Goal: Task Accomplishment & Management: Manage account settings

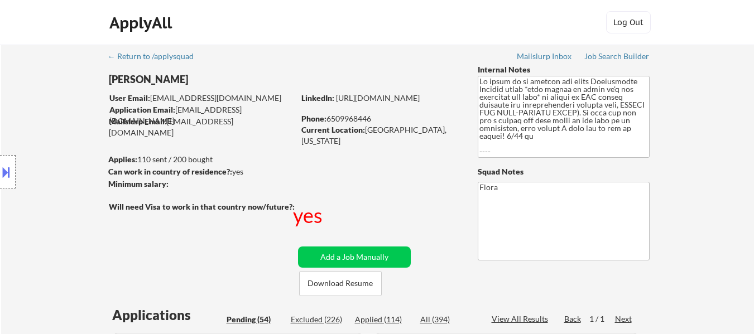
select select ""pending""
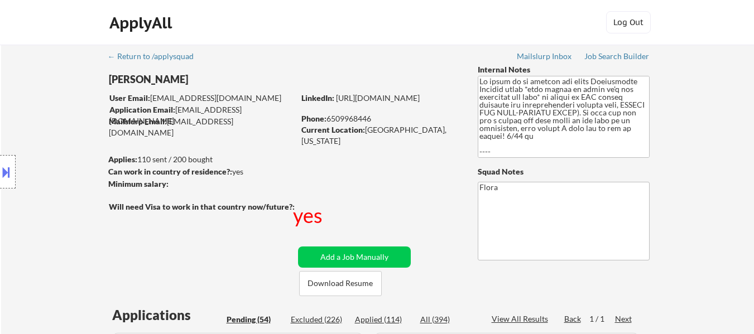
select select ""pending""
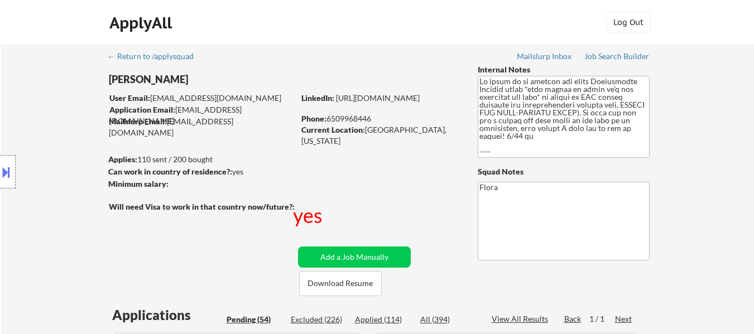
select select ""pending""
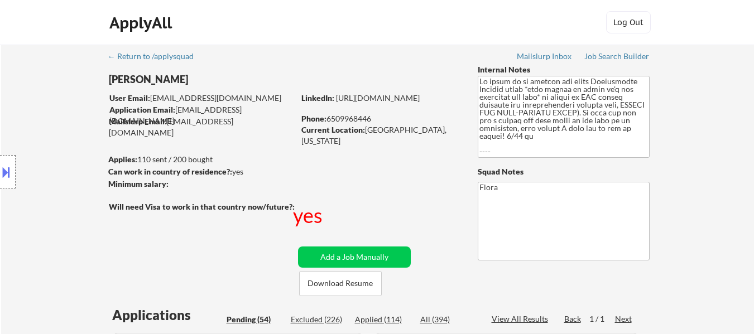
select select ""pending""
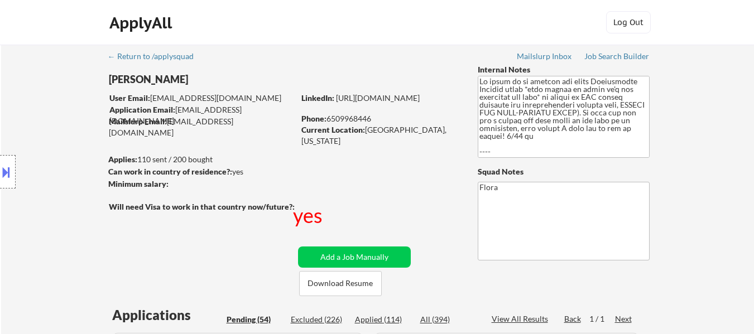
select select ""pending""
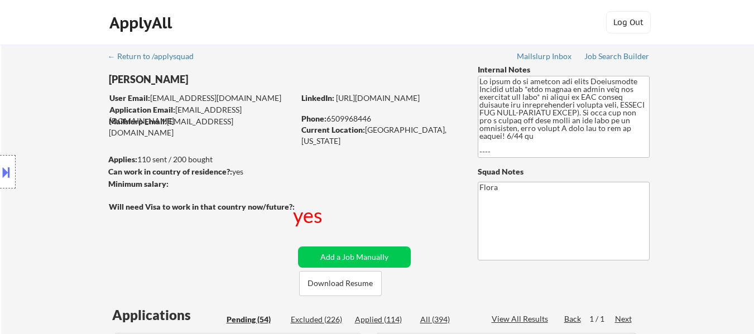
select select ""pending""
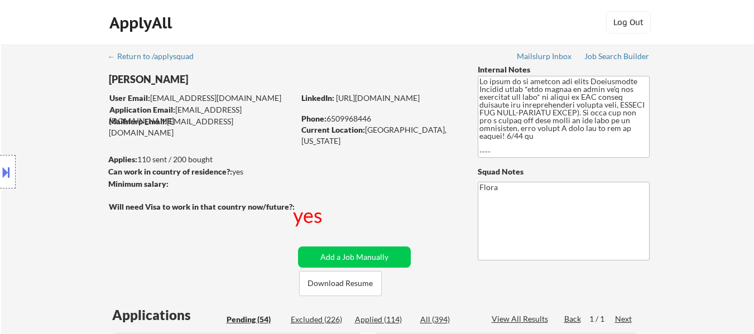
select select ""pending""
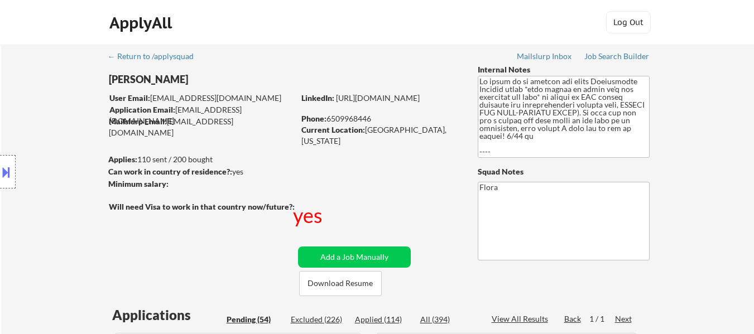
select select ""pending""
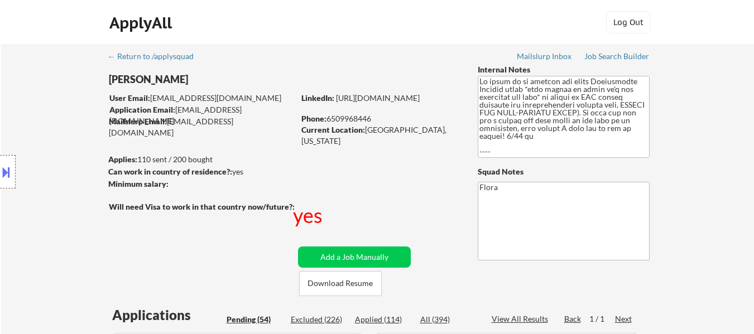
select select ""pending""
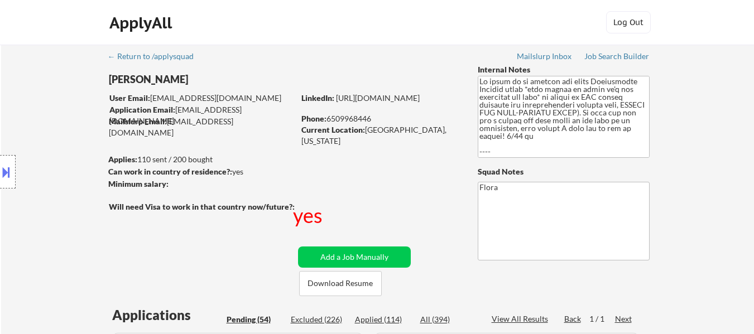
select select ""pending""
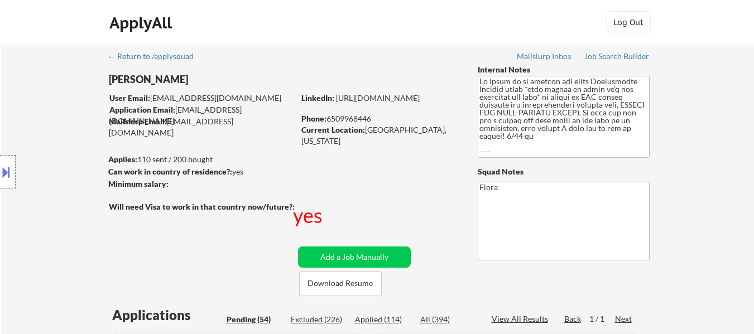
select select ""pending""
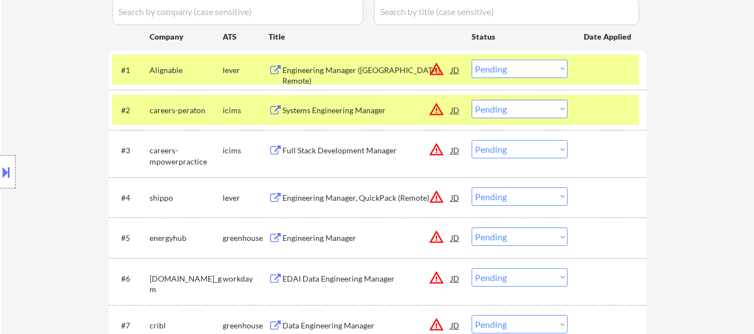
click at [592, 76] on div at bounding box center [608, 70] width 49 height 20
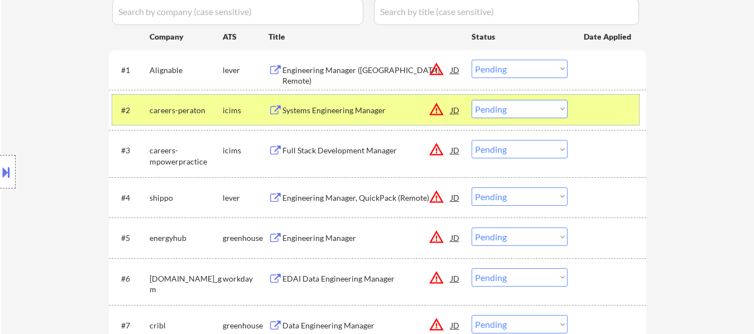
click at [595, 104] on div at bounding box center [608, 110] width 49 height 20
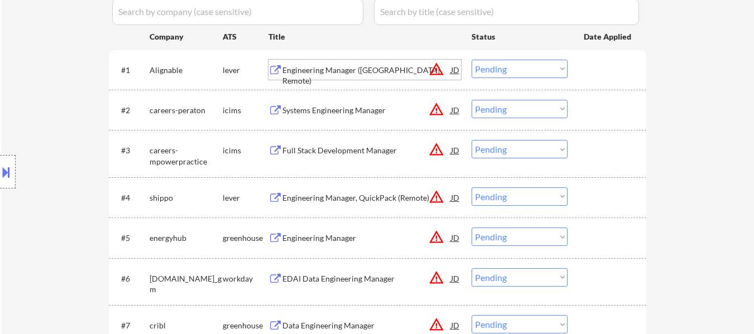
click at [340, 68] on div "Engineering Manager ([GEOGRAPHIC_DATA] Remote)" at bounding box center [367, 76] width 169 height 22
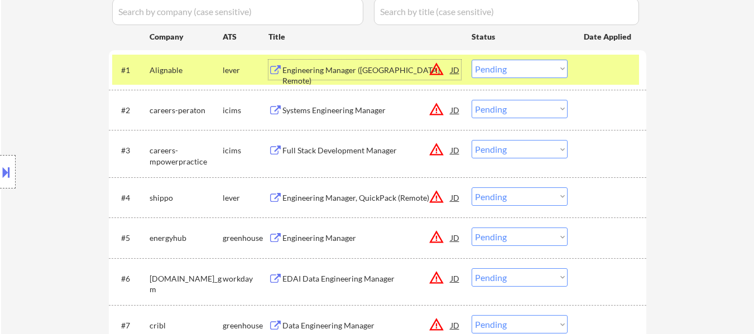
click at [358, 197] on div "Engineering Manager, QuickPack (Remote)" at bounding box center [367, 198] width 169 height 11
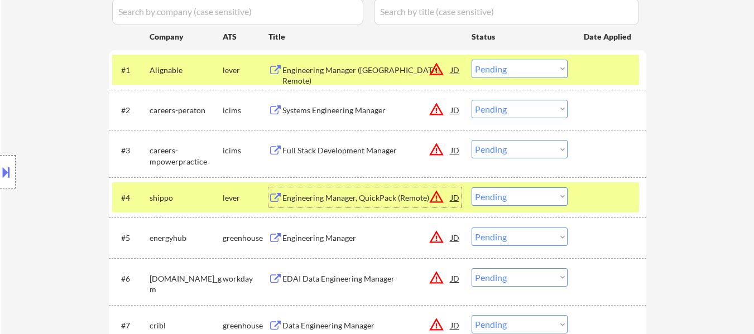
click at [525, 64] on select "Choose an option... Pending Applied Excluded (Questions) Excluded (Expired) Exc…" at bounding box center [520, 69] width 96 height 18
click at [472, 60] on select "Choose an option... Pending Applied Excluded (Questions) Excluded (Expired) Exc…" at bounding box center [520, 69] width 96 height 18
select select ""pending""
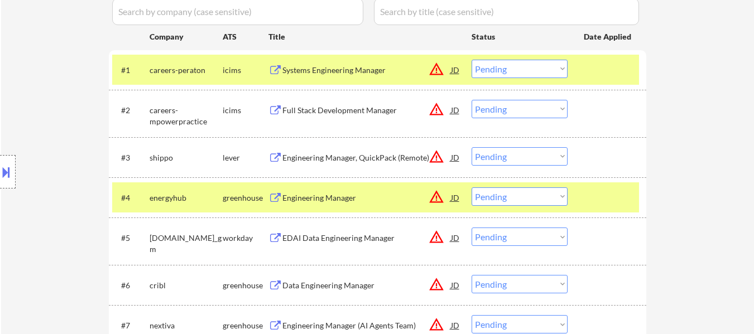
click at [523, 155] on select "Choose an option... Pending Applied Excluded (Questions) Excluded (Expired) Exc…" at bounding box center [520, 156] width 96 height 18
click at [472, 147] on select "Choose an option... Pending Applied Excluded (Questions) Excluded (Expired) Exc…" at bounding box center [520, 156] width 96 height 18
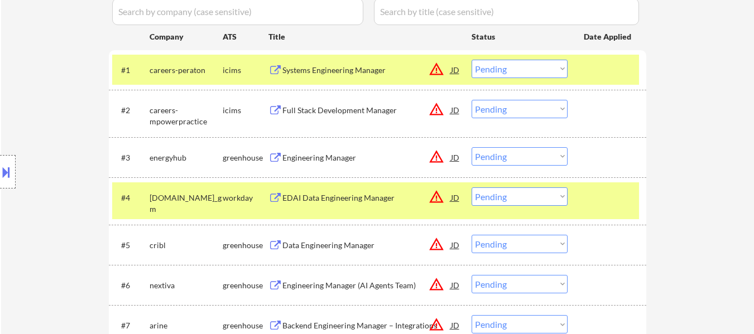
click at [328, 156] on div "Engineering Manager" at bounding box center [367, 157] width 169 height 11
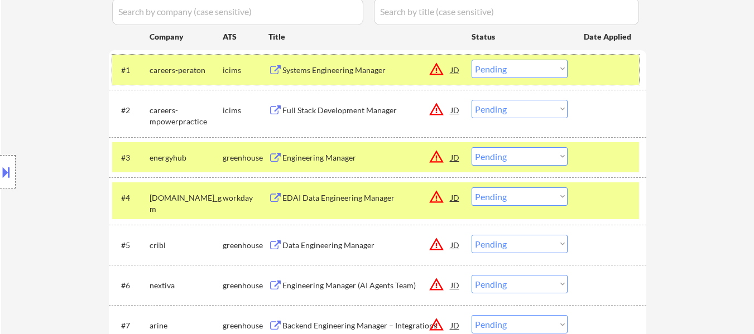
click at [580, 74] on div "#1 careers-peraton icims Systems Engineering Manager JD warning_amber Choose an…" at bounding box center [375, 70] width 527 height 30
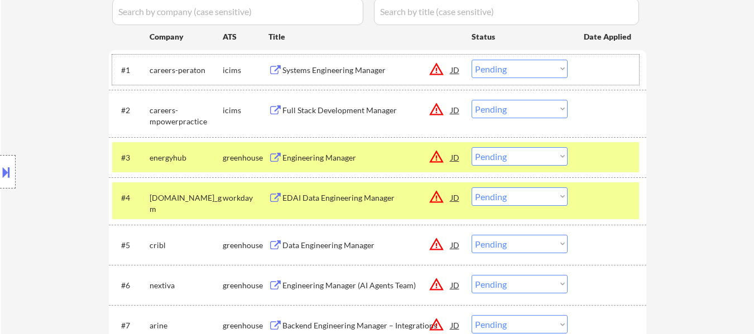
click at [611, 198] on div at bounding box center [608, 198] width 49 height 20
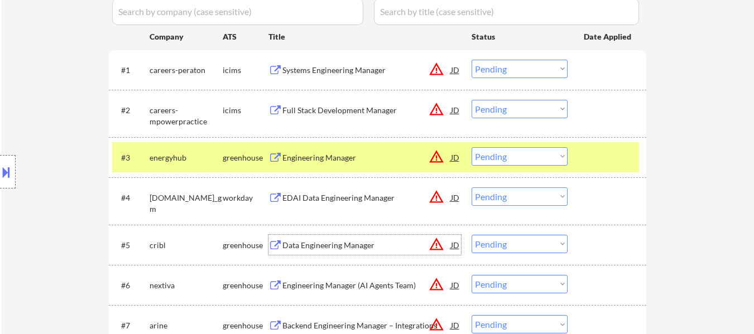
click at [350, 253] on div "Data Engineering Manager" at bounding box center [367, 245] width 169 height 20
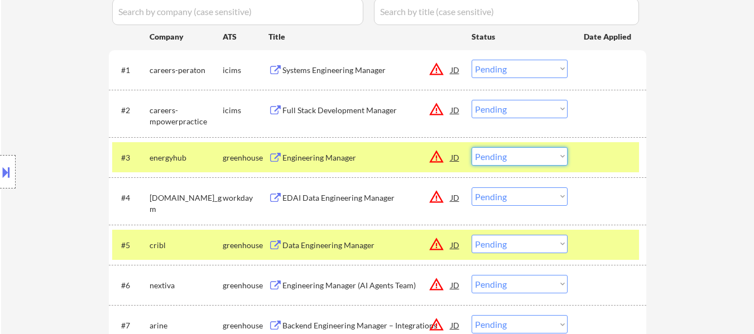
click at [483, 153] on select "Choose an option... Pending Applied Excluded (Questions) Excluded (Expired) Exc…" at bounding box center [520, 156] width 96 height 18
click at [472, 147] on select "Choose an option... Pending Applied Excluded (Questions) Excluded (Expired) Exc…" at bounding box center [520, 156] width 96 height 18
select select ""pending""
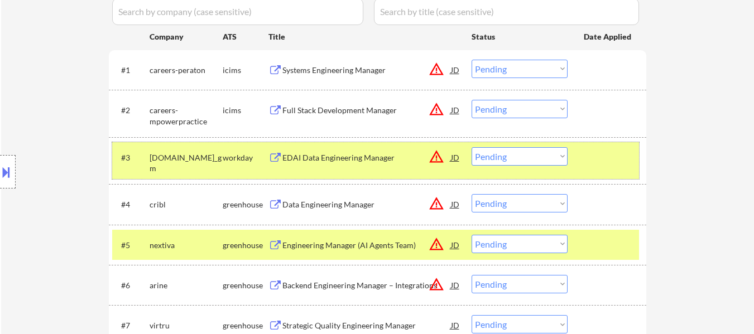
click at [591, 154] on div at bounding box center [608, 157] width 49 height 20
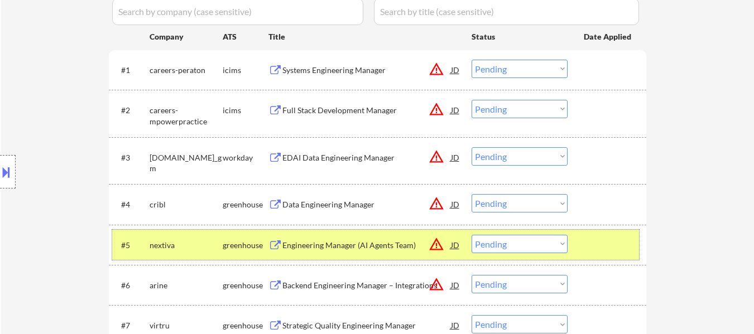
click at [597, 232] on div "#5 nextiva greenhouse Engineering Manager (AI Agents Team) JD warning_amber Cho…" at bounding box center [375, 245] width 527 height 30
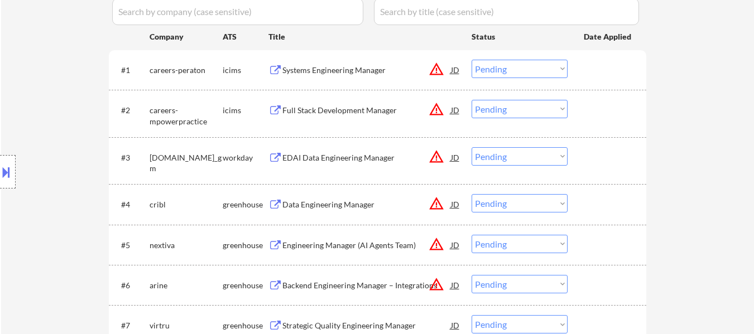
click at [597, 207] on div at bounding box center [608, 204] width 49 height 20
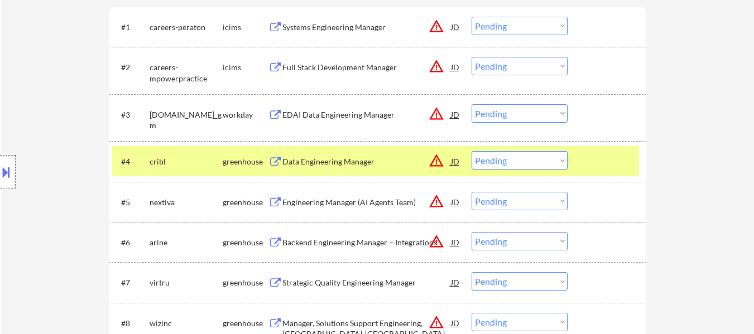
scroll to position [391, 0]
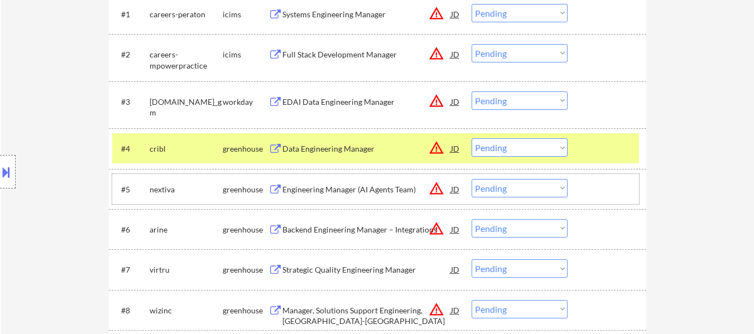
click at [391, 200] on div "#5 nextiva greenhouse Engineering Manager (AI Agents Team) JD warning_amber Cho…" at bounding box center [375, 189] width 527 height 30
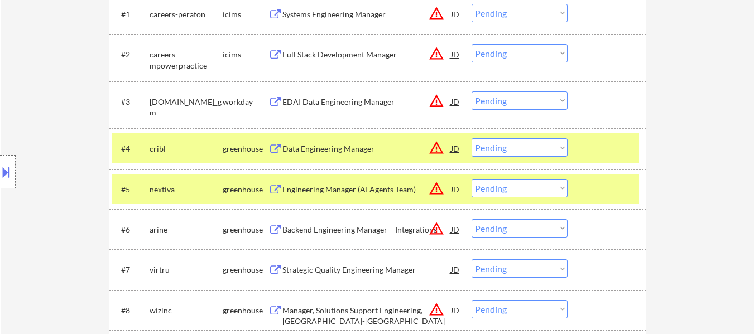
drag, startPoint x: 612, startPoint y: 194, endPoint x: 509, endPoint y: 186, distance: 103.0
click at [612, 193] on div at bounding box center [608, 189] width 49 height 20
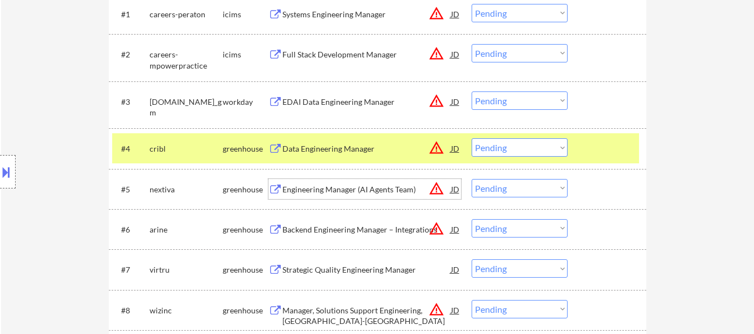
click at [370, 185] on div "Engineering Manager (AI Agents Team)" at bounding box center [367, 189] width 169 height 11
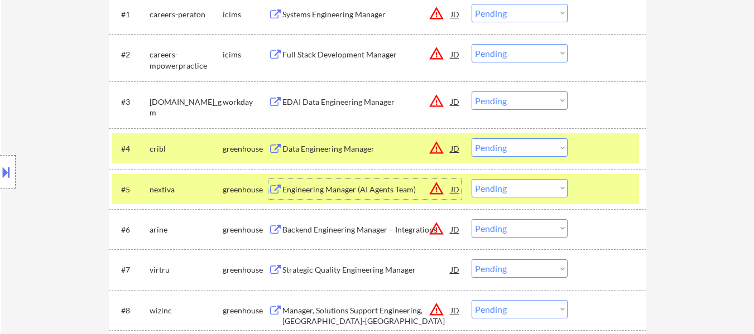
click at [508, 146] on select "Choose an option... Pending Applied Excluded (Questions) Excluded (Expired) Exc…" at bounding box center [520, 147] width 96 height 18
click at [472, 138] on select "Choose an option... Pending Applied Excluded (Questions) Excluded (Expired) Exc…" at bounding box center [520, 147] width 96 height 18
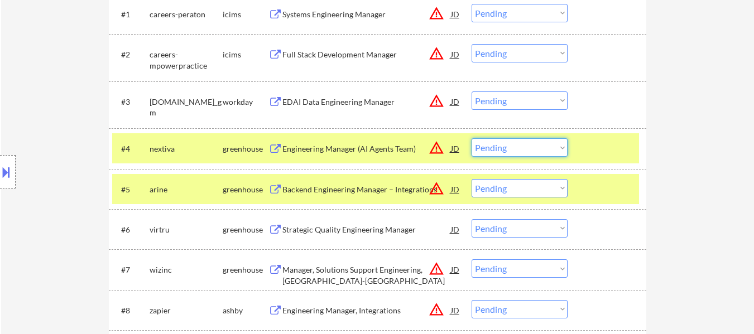
click at [519, 149] on select "Choose an option... Pending Applied Excluded (Questions) Excluded (Expired) Exc…" at bounding box center [520, 147] width 96 height 18
click at [472, 138] on select "Choose an option... Pending Applied Excluded (Questions) Excluded (Expired) Exc…" at bounding box center [520, 147] width 96 height 18
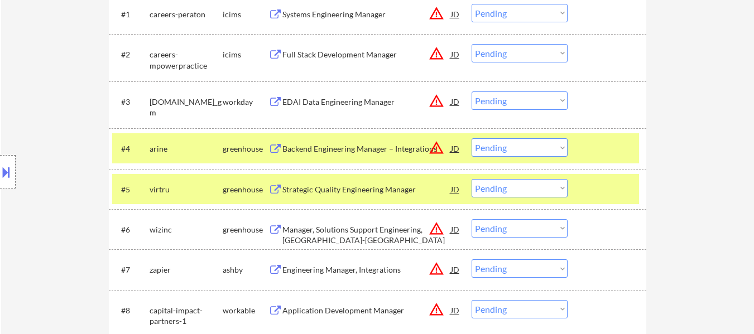
click at [597, 154] on div at bounding box center [608, 148] width 49 height 20
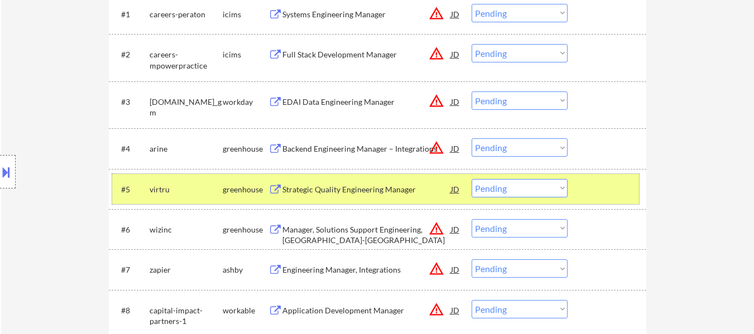
click at [601, 181] on div at bounding box center [608, 189] width 49 height 20
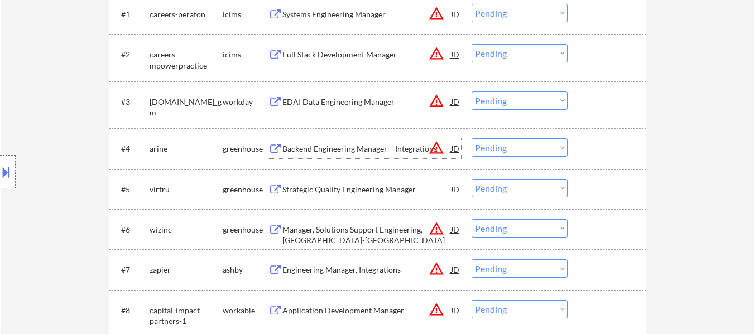
click at [377, 150] on div "Backend Engineering Manager – Integrations" at bounding box center [367, 148] width 169 height 11
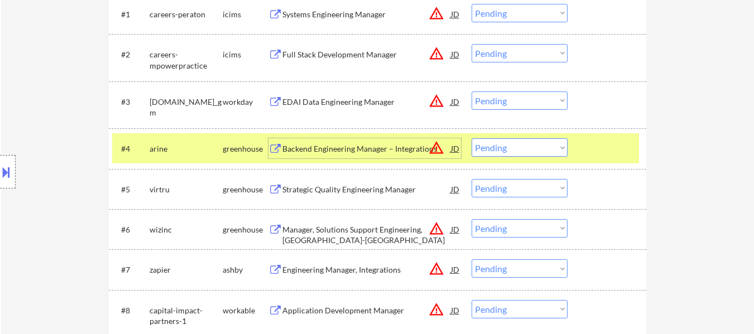
click at [501, 149] on select "Choose an option... Pending Applied Excluded (Questions) Excluded (Expired) Exc…" at bounding box center [520, 147] width 96 height 18
click at [472, 138] on select "Choose an option... Pending Applied Excluded (Questions) Excluded (Expired) Exc…" at bounding box center [520, 147] width 96 height 18
click at [388, 188] on div "Strategic Quality Engineering Manager" at bounding box center [367, 189] width 169 height 11
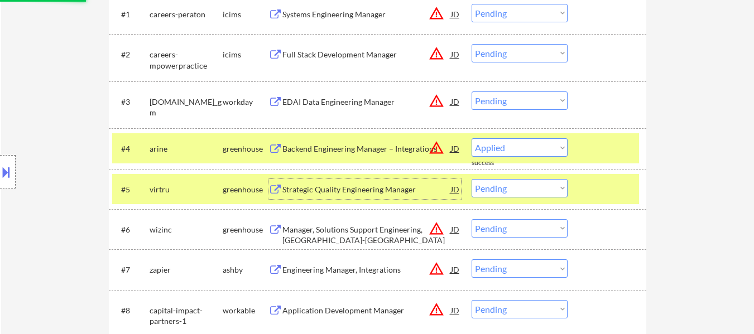
select select ""pending""
click at [365, 231] on div "Manager, Solutions Support Engineering, [GEOGRAPHIC_DATA]-[GEOGRAPHIC_DATA]" at bounding box center [367, 235] width 169 height 22
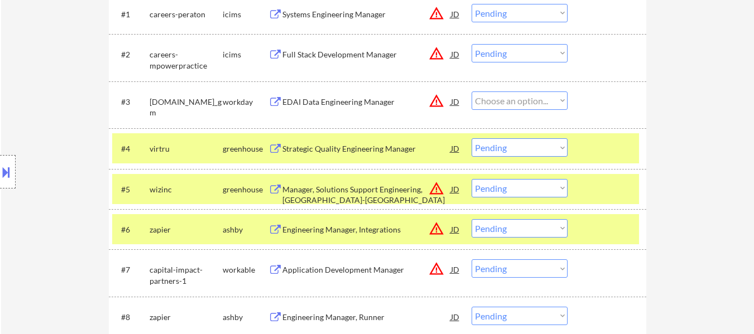
select select ""pending""
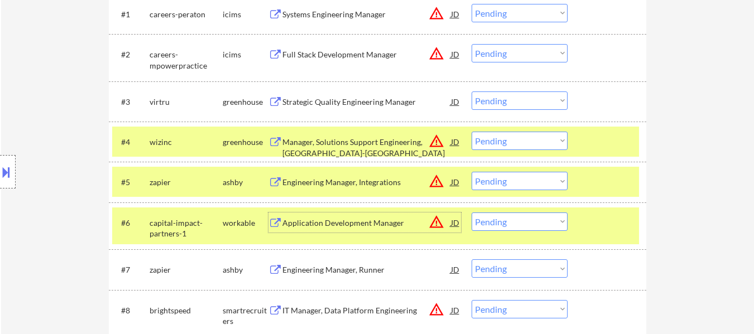
click at [529, 100] on select "Choose an option... Pending Applied Excluded (Questions) Excluded (Expired) Exc…" at bounding box center [520, 101] width 96 height 18
click at [472, 92] on select "Choose an option... Pending Applied Excluded (Questions) Excluded (Expired) Exc…" at bounding box center [520, 101] width 96 height 18
select select ""pending""
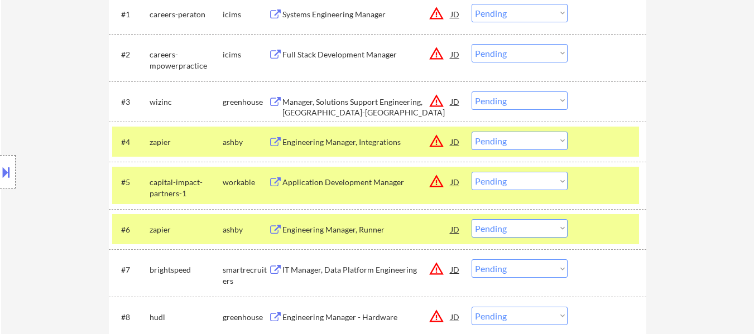
click at [511, 146] on select "Choose an option... Pending Applied Excluded (Questions) Excluded (Expired) Exc…" at bounding box center [520, 141] width 96 height 18
click at [472, 132] on select "Choose an option... Pending Applied Excluded (Questions) Excluded (Expired) Exc…" at bounding box center [520, 141] width 96 height 18
select select ""pending""
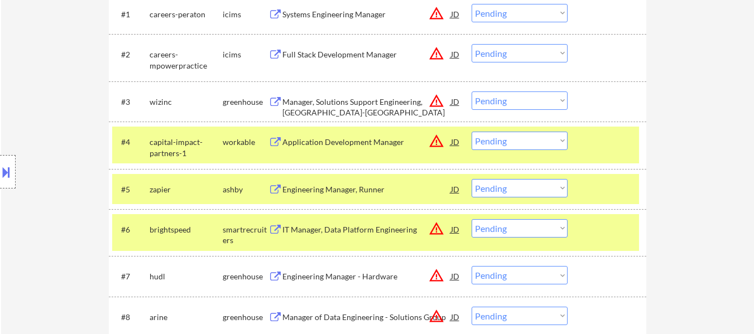
click at [352, 138] on div "Application Development Manager" at bounding box center [367, 142] width 169 height 11
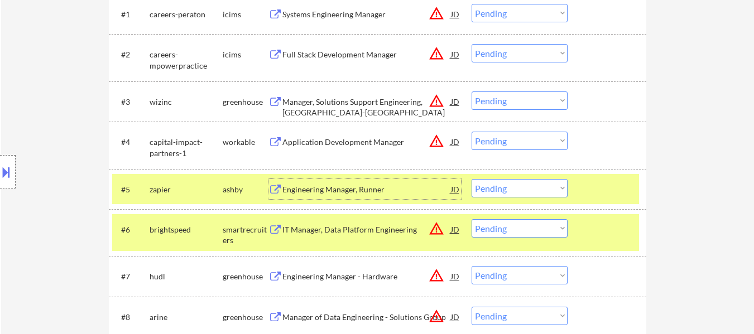
click at [355, 192] on div "Engineering Manager, Runner" at bounding box center [367, 189] width 169 height 11
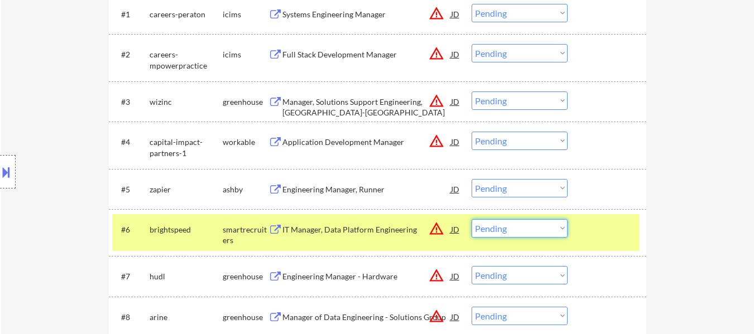
click at [500, 229] on select "Choose an option... Pending Applied Excluded (Questions) Excluded (Expired) Exc…" at bounding box center [520, 228] width 96 height 18
click at [472, 219] on select "Choose an option... Pending Applied Excluded (Questions) Excluded (Expired) Exc…" at bounding box center [520, 228] width 96 height 18
select select ""pending""
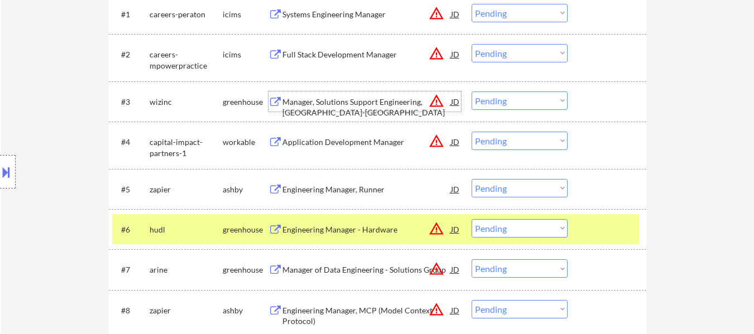
click at [365, 97] on div "Manager, Solutions Support Engineering, [GEOGRAPHIC_DATA]-[GEOGRAPHIC_DATA]" at bounding box center [367, 108] width 169 height 22
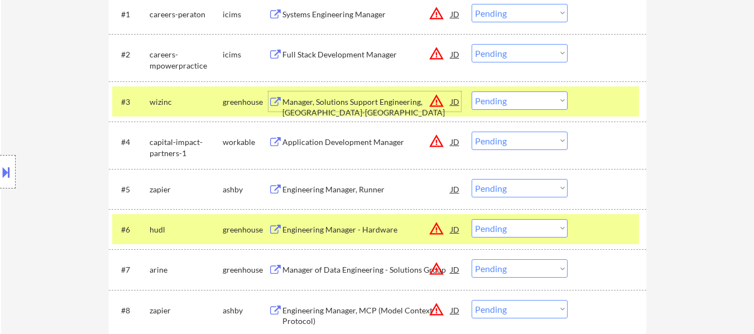
click at [533, 103] on select "Choose an option... Pending Applied Excluded (Questions) Excluded (Expired) Exc…" at bounding box center [520, 101] width 96 height 18
click at [472, 92] on select "Choose an option... Pending Applied Excluded (Questions) Excluded (Expired) Exc…" at bounding box center [520, 101] width 96 height 18
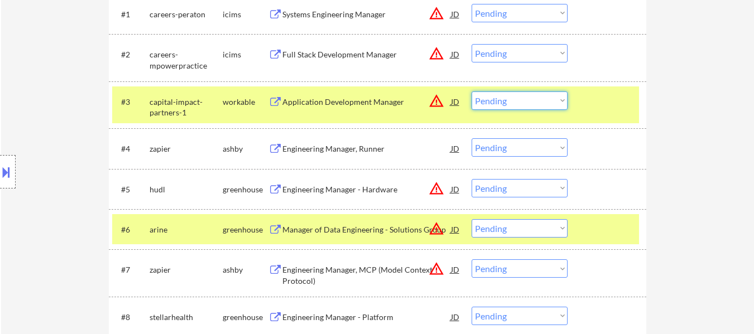
click at [518, 98] on select "Choose an option... Pending Applied Excluded (Questions) Excluded (Expired) Exc…" at bounding box center [520, 101] width 96 height 18
click at [472, 92] on select "Choose an option... Pending Applied Excluded (Questions) Excluded (Expired) Exc…" at bounding box center [520, 101] width 96 height 18
click at [369, 193] on div "Engineering Manager - Hardware" at bounding box center [367, 189] width 169 height 11
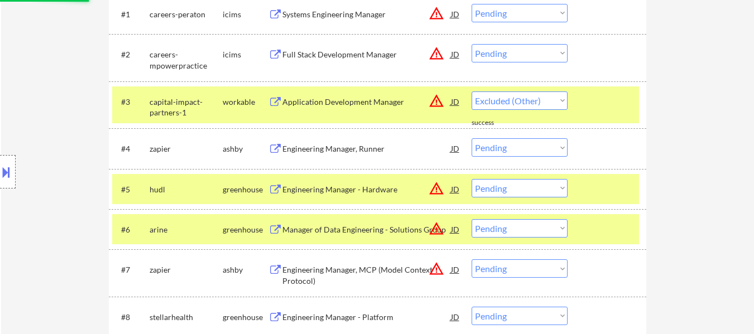
select select ""pending""
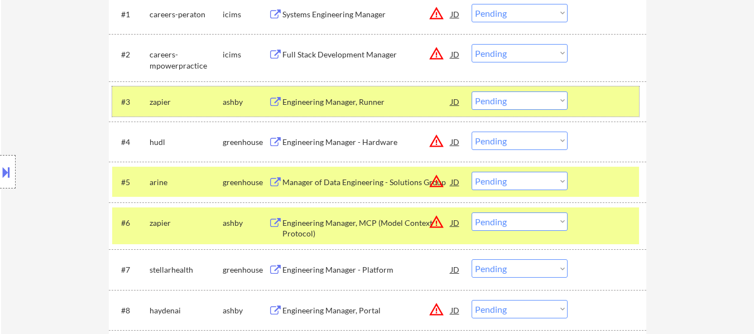
click at [595, 112] on div "#3 zapier [PERSON_NAME] Engineering Manager, Runner JD warning_amber Choose an …" at bounding box center [375, 102] width 527 height 30
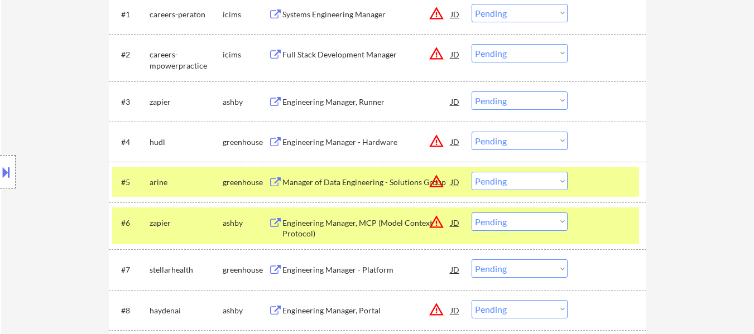
click at [589, 186] on div at bounding box center [608, 182] width 49 height 20
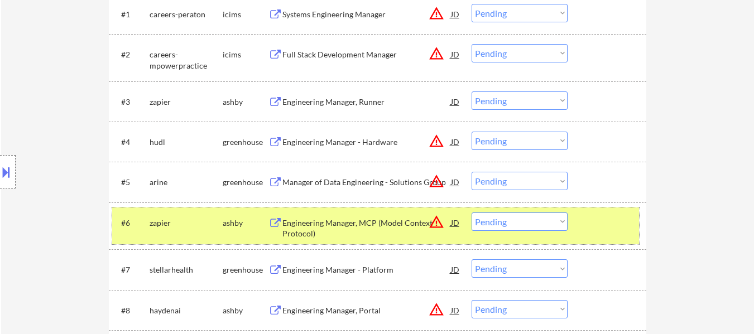
drag, startPoint x: 589, startPoint y: 220, endPoint x: 586, endPoint y: 196, distance: 24.2
click at [589, 221] on div at bounding box center [608, 223] width 49 height 20
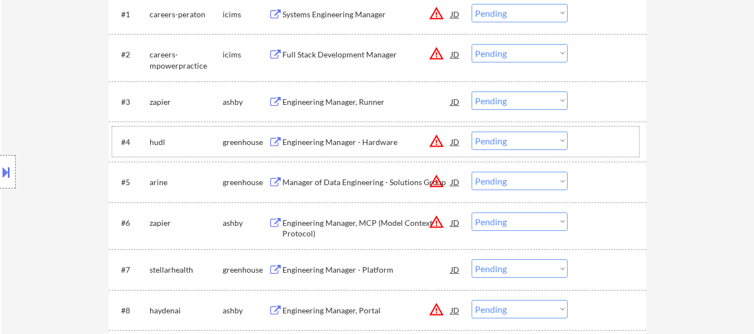
click at [605, 145] on div at bounding box center [608, 142] width 49 height 20
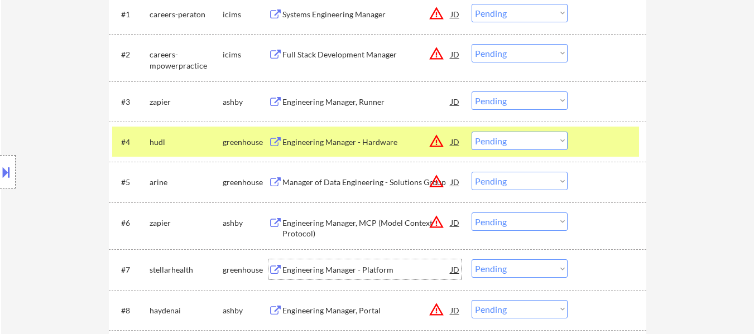
click at [373, 270] on div "Engineering Manager - Platform" at bounding box center [367, 270] width 169 height 11
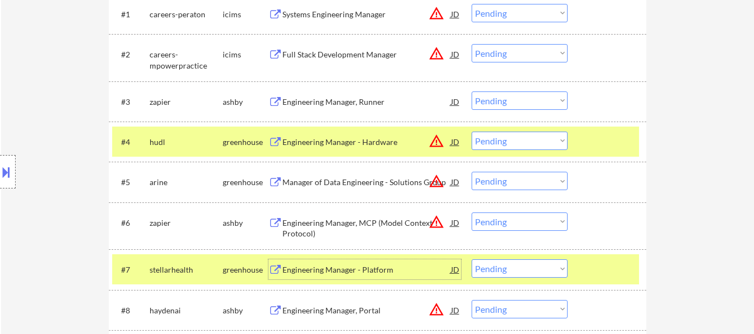
click at [525, 141] on select "Choose an option... Pending Applied Excluded (Questions) Excluded (Expired) Exc…" at bounding box center [520, 141] width 96 height 18
click at [472, 132] on select "Choose an option... Pending Applied Excluded (Questions) Excluded (Expired) Exc…" at bounding box center [520, 141] width 96 height 18
select select ""pending""
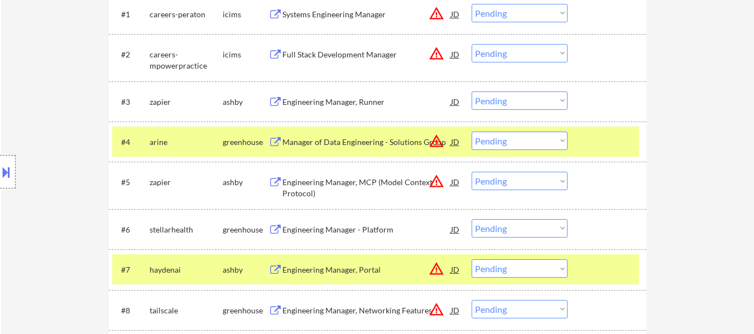
click at [581, 138] on div "#4 arine greenhouse Manager of Data Engineering - Solutions Group JD warning_am…" at bounding box center [375, 142] width 527 height 30
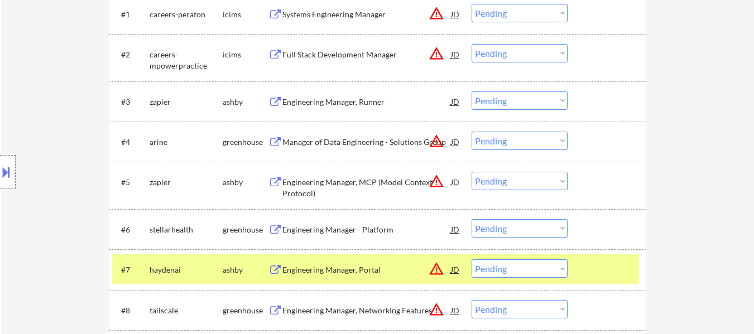
click at [591, 259] on div "#7 [PERSON_NAME] Engineering Manager, Portal JD warning_amber Choose an option.…" at bounding box center [375, 270] width 527 height 30
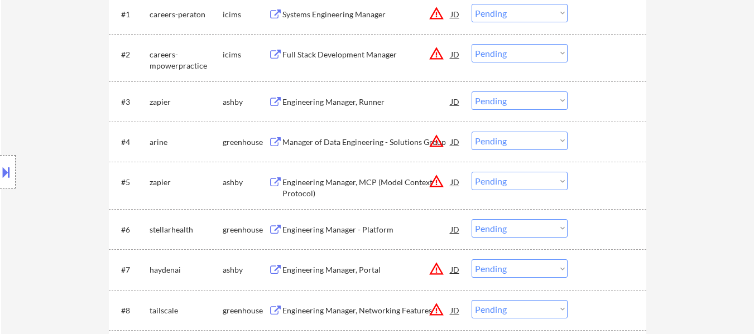
click at [590, 228] on div at bounding box center [608, 229] width 49 height 20
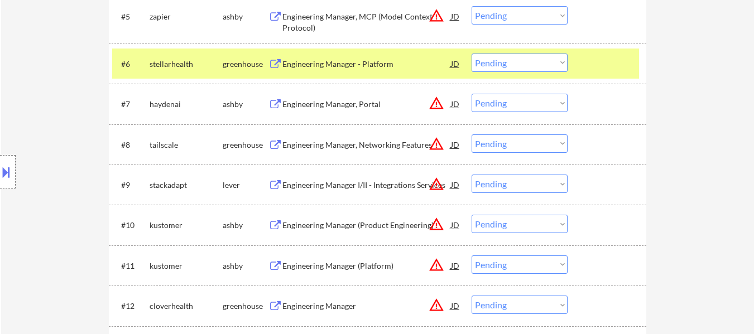
scroll to position [558, 0]
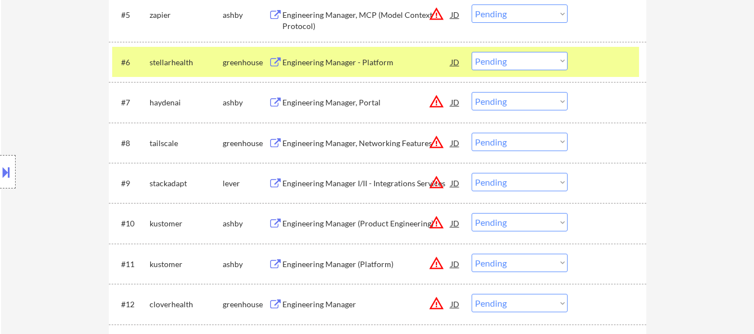
click at [374, 101] on div "Engineering Manager, Portal" at bounding box center [367, 102] width 169 height 11
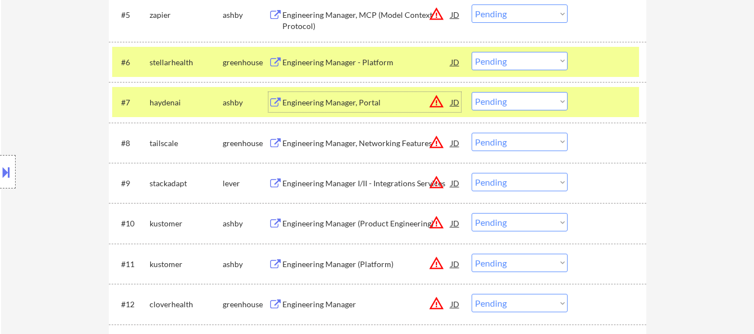
click at [517, 59] on select "Choose an option... Pending Applied Excluded (Questions) Excluded (Expired) Exc…" at bounding box center [520, 61] width 96 height 18
click at [472, 52] on select "Choose an option... Pending Applied Excluded (Questions) Excluded (Expired) Exc…" at bounding box center [520, 61] width 96 height 18
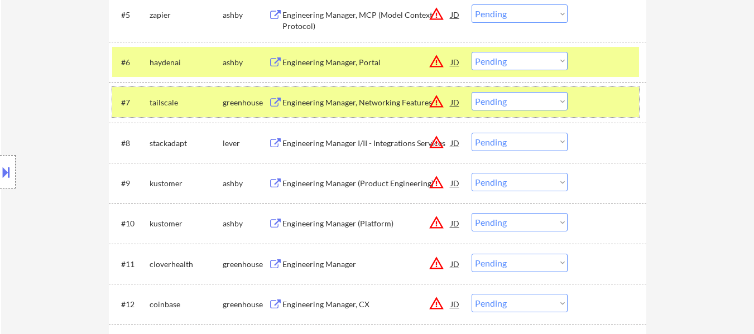
click at [604, 103] on div at bounding box center [608, 102] width 49 height 20
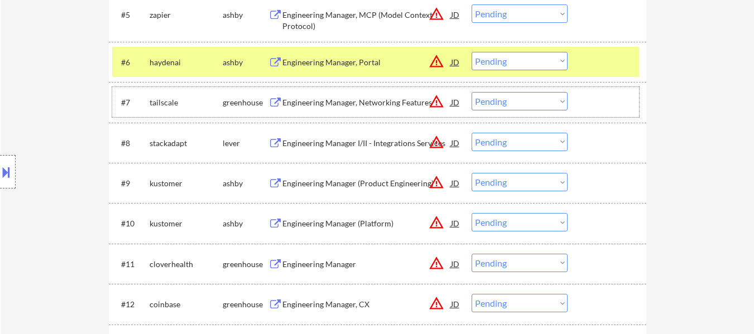
drag, startPoint x: 592, startPoint y: 107, endPoint x: 429, endPoint y: 102, distance: 163.7
click at [592, 106] on div at bounding box center [608, 102] width 49 height 20
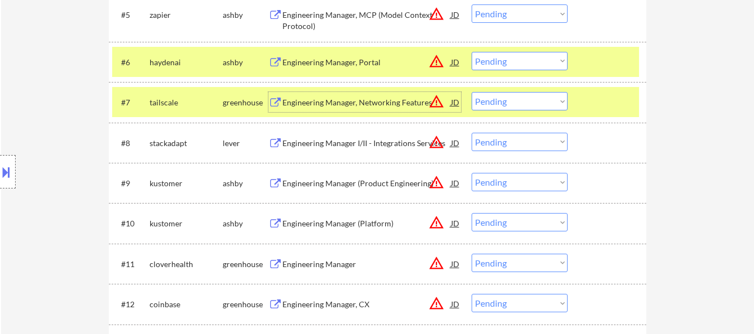
click at [374, 108] on div "Engineering Manager, Networking Features" at bounding box center [367, 102] width 169 height 20
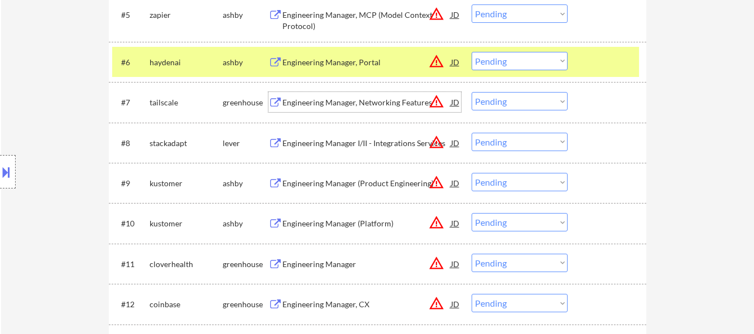
click at [486, 61] on select "Choose an option... Pending Applied Excluded (Questions) Excluded (Expired) Exc…" at bounding box center [520, 61] width 96 height 18
click at [472, 52] on select "Choose an option... Pending Applied Excluded (Questions) Excluded (Expired) Exc…" at bounding box center [520, 61] width 96 height 18
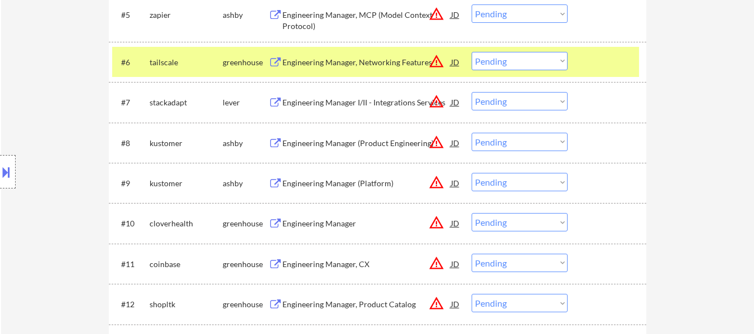
click at [522, 54] on select "Choose an option... Pending Applied Excluded (Questions) Excluded (Expired) Exc…" at bounding box center [520, 61] width 96 height 18
click at [472, 52] on select "Choose an option... Pending Applied Excluded (Questions) Excluded (Expired) Exc…" at bounding box center [520, 61] width 96 height 18
click at [348, 103] on div "Engineering Manager I/II - Integrations Services" at bounding box center [367, 102] width 169 height 11
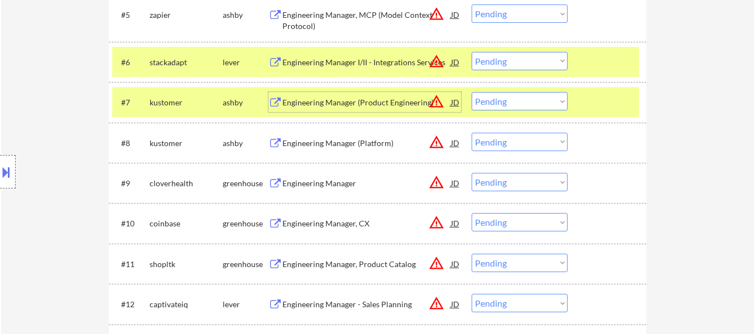
click at [522, 59] on select "Choose an option... Pending Applied Excluded (Questions) Excluded (Expired) Exc…" at bounding box center [520, 61] width 96 height 18
click at [472, 52] on select "Choose an option... Pending Applied Excluded (Questions) Excluded (Expired) Exc…" at bounding box center [520, 61] width 96 height 18
select select ""pending""
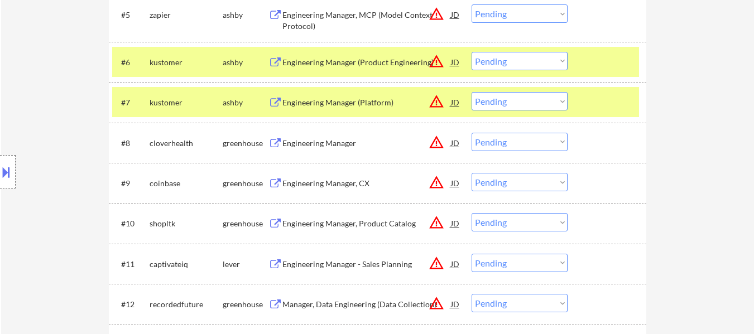
click at [614, 73] on div "#6 [PERSON_NAME] Engineering Manager (Product Engineering) JD warning_amber Cho…" at bounding box center [375, 62] width 527 height 30
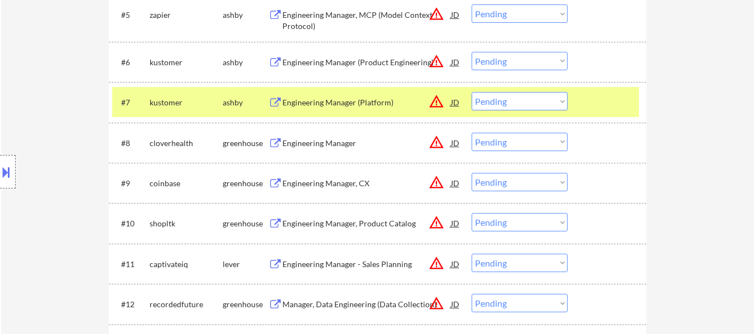
drag, startPoint x: 614, startPoint y: 111, endPoint x: 609, endPoint y: 107, distance: 6.4
click at [614, 107] on div at bounding box center [608, 102] width 49 height 20
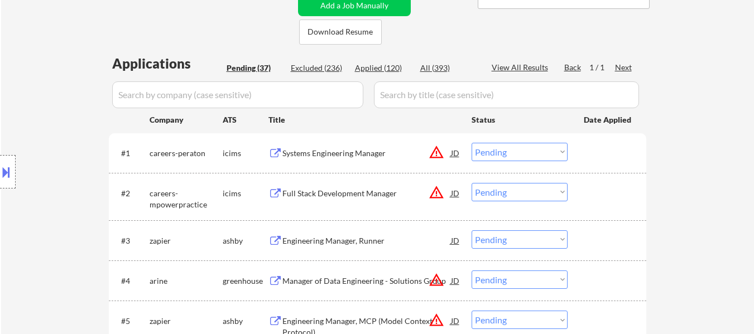
scroll to position [279, 0]
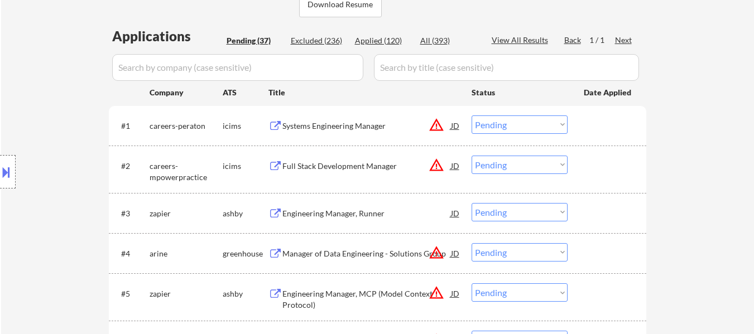
click at [370, 121] on div "Systems Engineering Manager" at bounding box center [367, 126] width 169 height 11
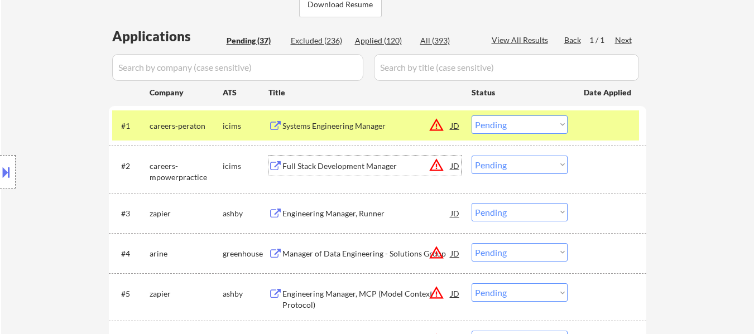
click at [363, 170] on div "Full Stack Development Manager" at bounding box center [367, 166] width 169 height 11
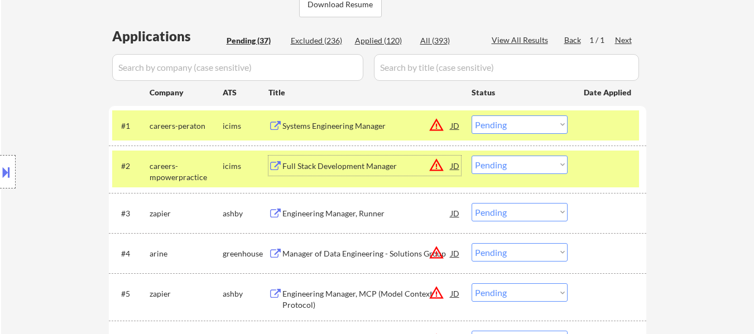
click at [536, 120] on select "Choose an option... Pending Applied Excluded (Questions) Excluded (Expired) Exc…" at bounding box center [520, 125] width 96 height 18
click at [472, 116] on select "Choose an option... Pending Applied Excluded (Questions) Excluded (Expired) Exc…" at bounding box center [520, 125] width 96 height 18
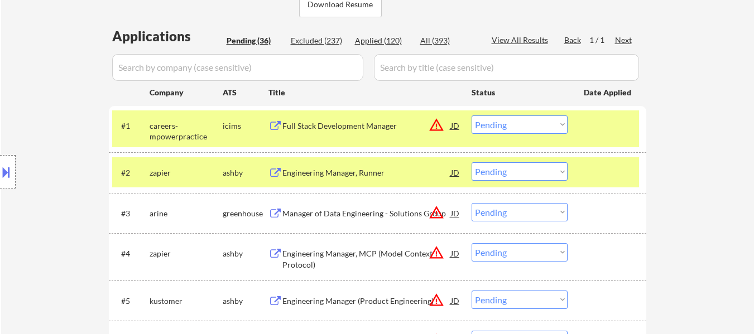
click at [593, 173] on div at bounding box center [608, 172] width 49 height 20
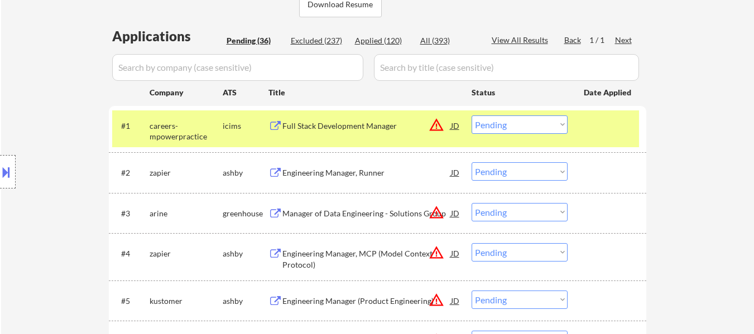
scroll to position [335, 0]
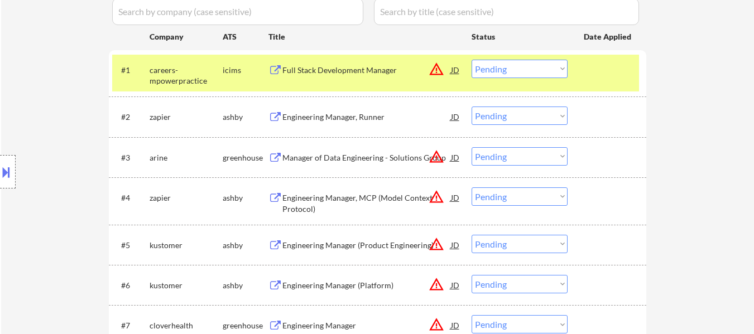
click at [378, 245] on div "Engineering Manager (Product Engineering)" at bounding box center [367, 245] width 169 height 11
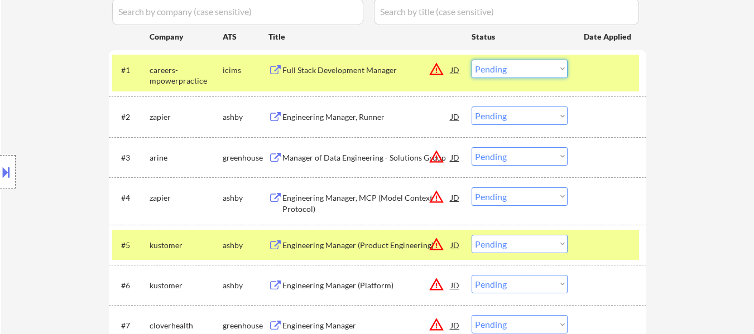
click at [521, 70] on select "Choose an option... Pending Applied Excluded (Questions) Excluded (Expired) Exc…" at bounding box center [520, 69] width 96 height 18
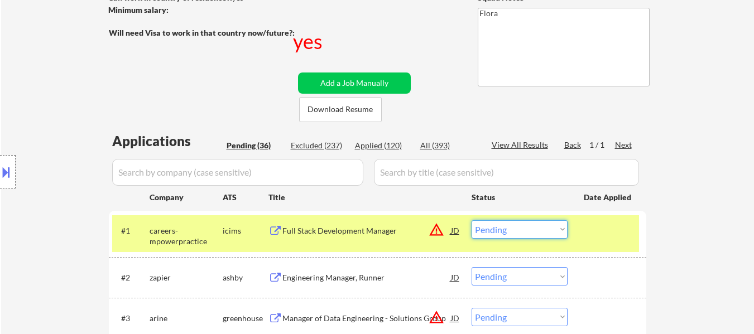
scroll to position [168, 0]
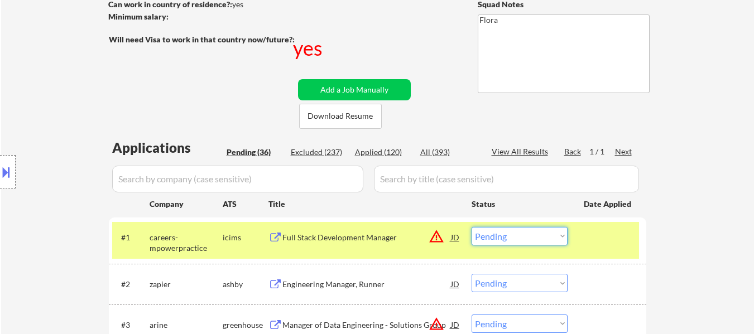
drag, startPoint x: 641, startPoint y: 197, endPoint x: 632, endPoint y: 199, distance: 9.6
click at [519, 240] on select "Choose an option... Pending Applied Excluded (Questions) Excluded (Expired) Exc…" at bounding box center [520, 236] width 96 height 18
click at [472, 227] on select "Choose an option... Pending Applied Excluded (Questions) Excluded (Expired) Exc…" at bounding box center [520, 236] width 96 height 18
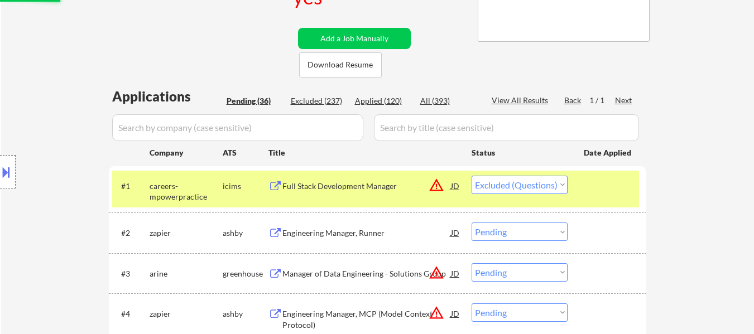
scroll to position [279, 0]
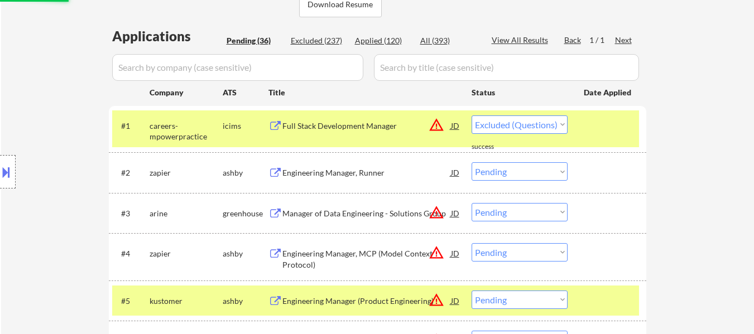
select select ""pending""
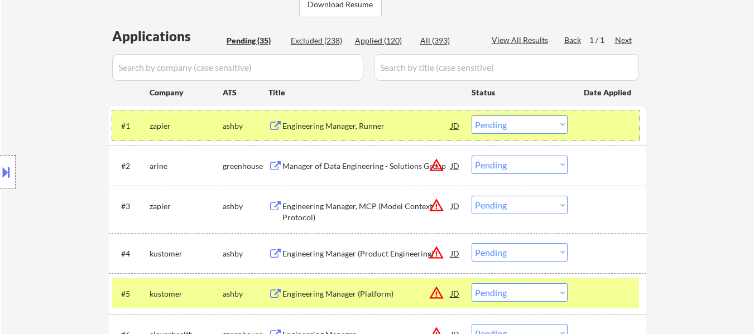
click at [597, 123] on div at bounding box center [608, 126] width 49 height 20
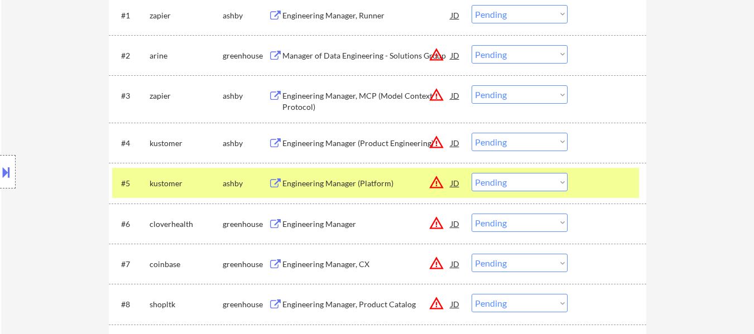
scroll to position [391, 0]
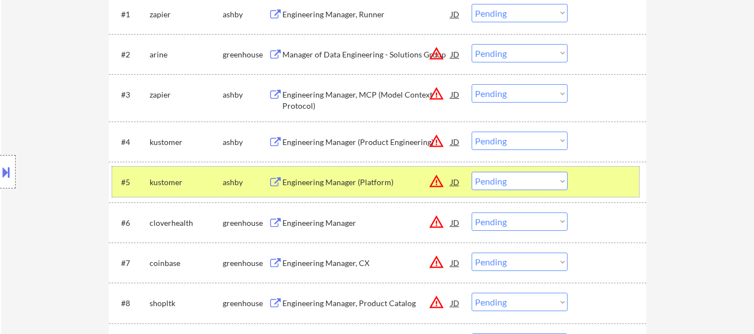
click at [584, 181] on div at bounding box center [608, 182] width 49 height 20
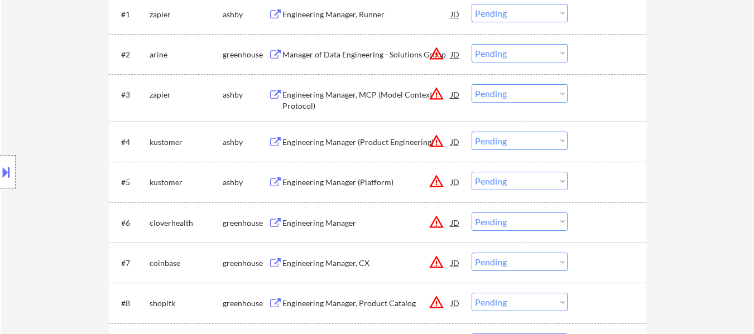
drag, startPoint x: 363, startPoint y: 177, endPoint x: 374, endPoint y: 176, distance: 11.2
click at [366, 178] on div "Engineering Manager (Platform)" at bounding box center [367, 182] width 169 height 11
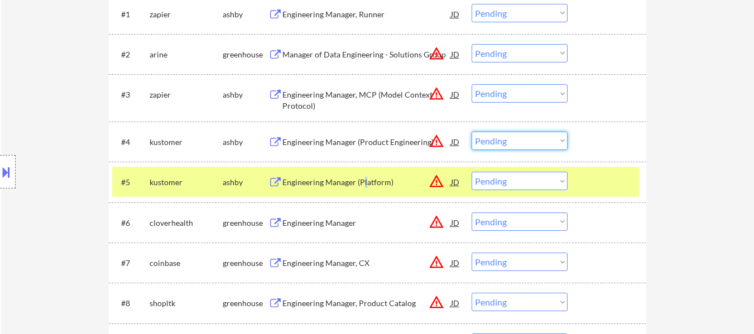
click at [551, 136] on select "Choose an option... Pending Applied Excluded (Questions) Excluded (Expired) Exc…" at bounding box center [520, 141] width 96 height 18
click at [472, 132] on select "Choose an option... Pending Applied Excluded (Questions) Excluded (Expired) Exc…" at bounding box center [520, 141] width 96 height 18
click at [533, 138] on select "Choose an option... Pending Applied Excluded (Questions) Excluded (Expired) Exc…" at bounding box center [520, 141] width 96 height 18
click at [472, 132] on select "Choose an option... Pending Applied Excluded (Questions) Excluded (Expired) Exc…" at bounding box center [520, 141] width 96 height 18
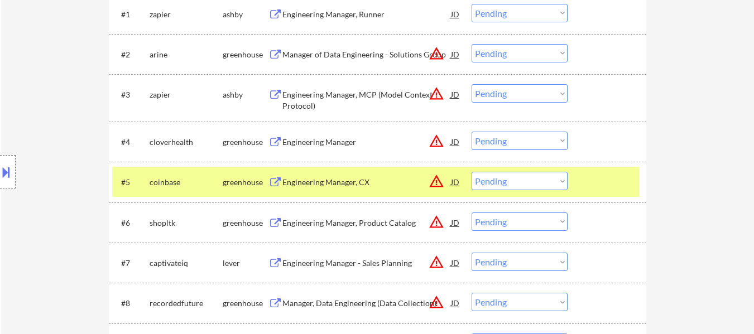
drag, startPoint x: 587, startPoint y: 173, endPoint x: 430, endPoint y: 154, distance: 158.0
click at [586, 173] on div at bounding box center [608, 182] width 49 height 20
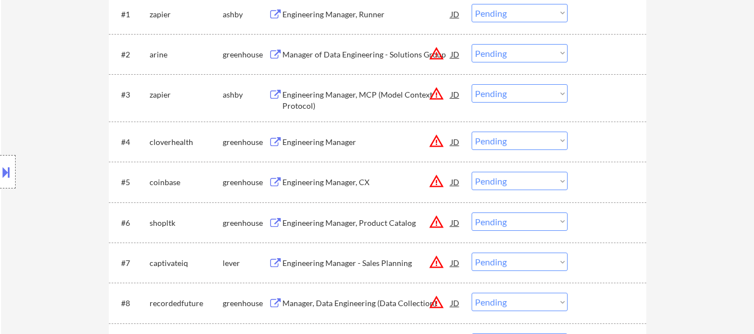
click at [360, 142] on div "Engineering Manager" at bounding box center [367, 142] width 169 height 11
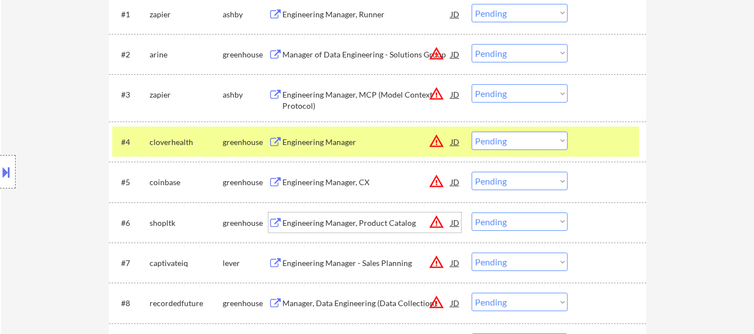
click at [338, 228] on div "Engineering Manager, Product Catalog" at bounding box center [367, 223] width 169 height 11
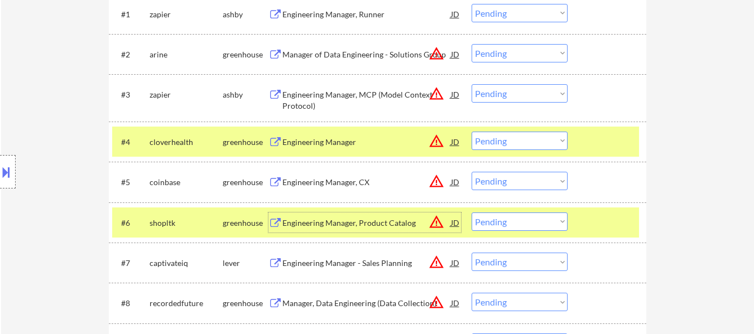
click at [524, 138] on select "Choose an option... Pending Applied Excluded (Questions) Excluded (Expired) Exc…" at bounding box center [520, 141] width 96 height 18
click at [472, 132] on select "Choose an option... Pending Applied Excluded (Questions) Excluded (Expired) Exc…" at bounding box center [520, 141] width 96 height 18
select select ""pending""
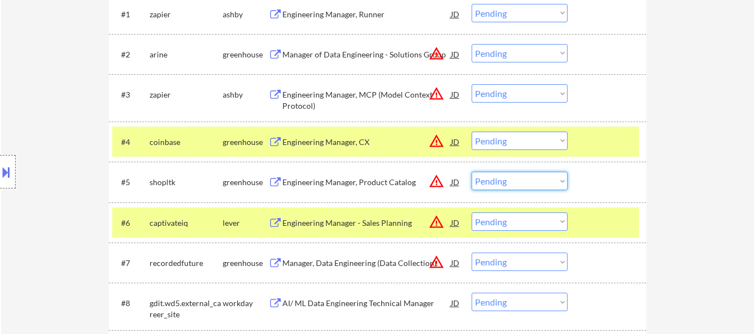
click at [560, 183] on select "Choose an option... Pending Applied Excluded (Questions) Excluded (Expired) Exc…" at bounding box center [520, 181] width 96 height 18
click at [472, 172] on select "Choose an option... Pending Applied Excluded (Questions) Excluded (Expired) Exc…" at bounding box center [520, 181] width 96 height 18
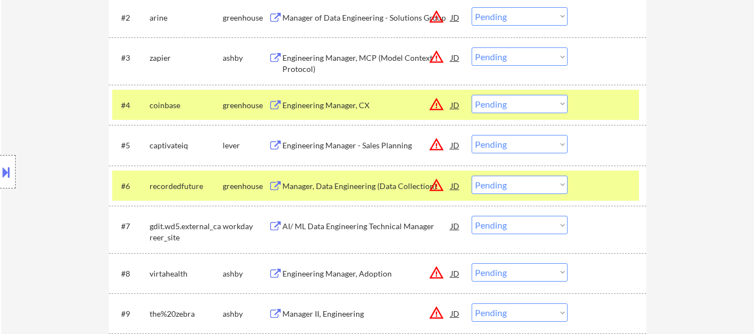
scroll to position [503, 0]
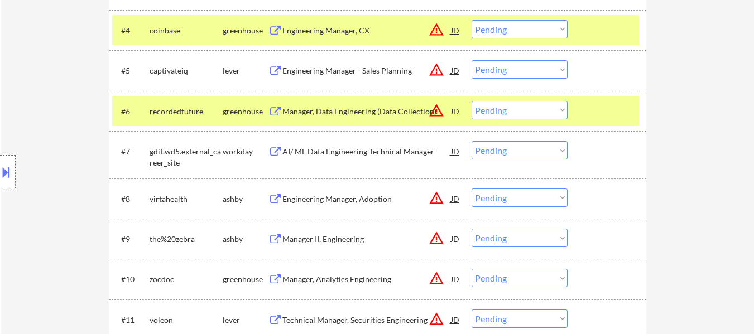
click at [360, 199] on div "Engineering Manager, Adoption" at bounding box center [367, 199] width 169 height 11
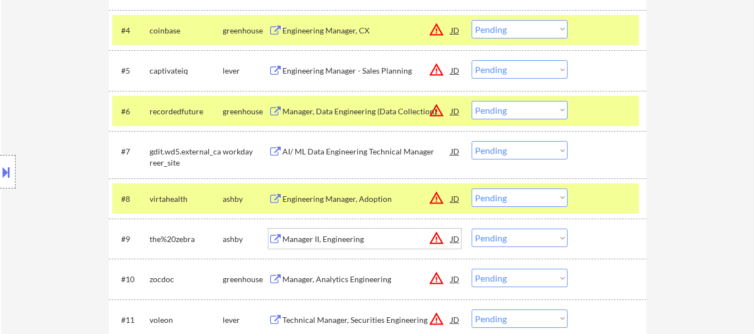
click at [355, 243] on div "Manager II, Engineering" at bounding box center [367, 239] width 169 height 11
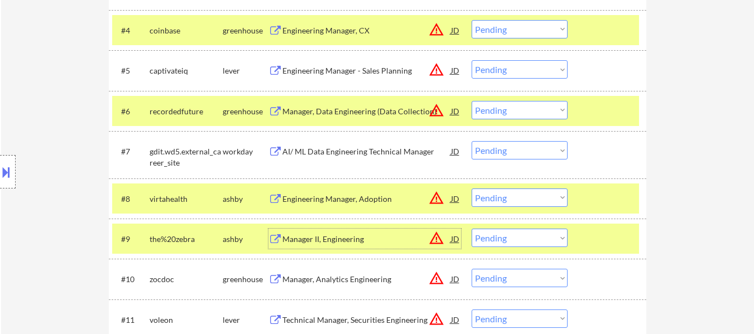
click at [350, 70] on div "Engineering Manager - Sales Planning" at bounding box center [367, 70] width 169 height 11
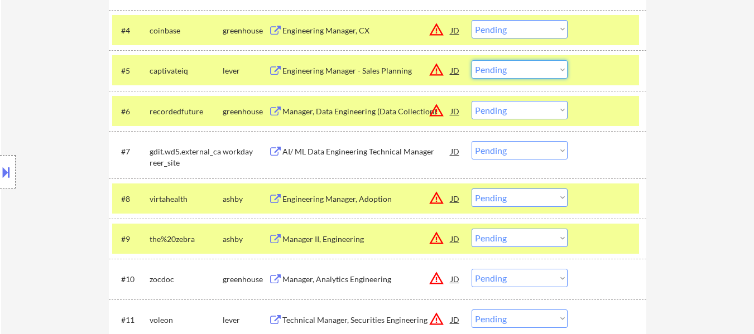
click at [501, 74] on select "Choose an option... Pending Applied Excluded (Questions) Excluded (Expired) Exc…" at bounding box center [520, 69] width 96 height 18
click at [472, 60] on select "Choose an option... Pending Applied Excluded (Questions) Excluded (Expired) Exc…" at bounding box center [520, 69] width 96 height 18
select select ""pending""
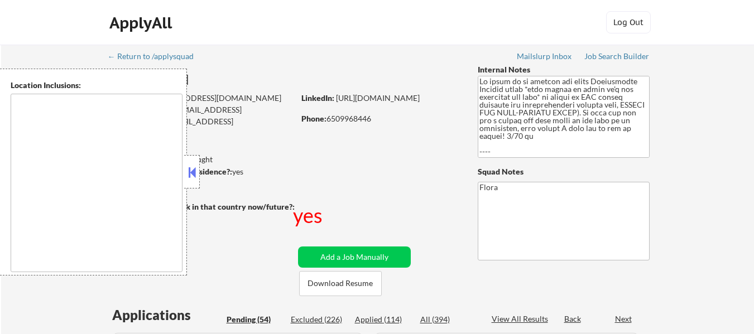
select select ""pending""
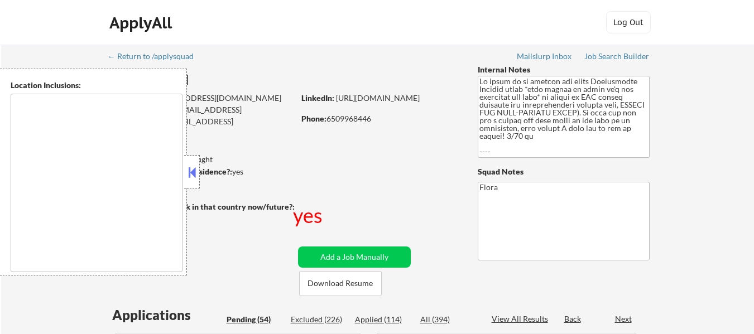
select select ""pending""
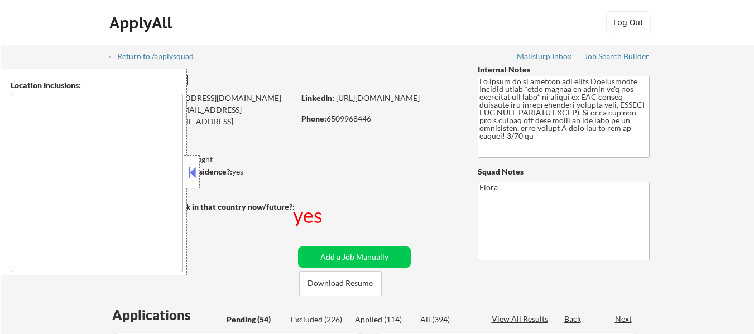
select select ""pending""
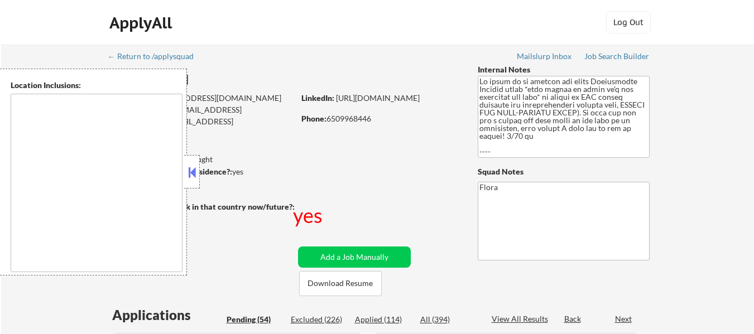
select select ""pending""
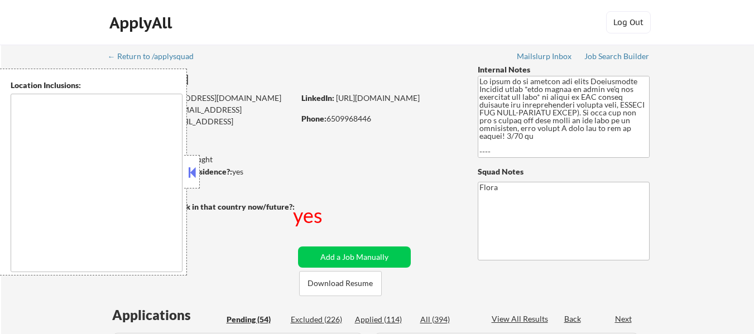
select select ""pending""
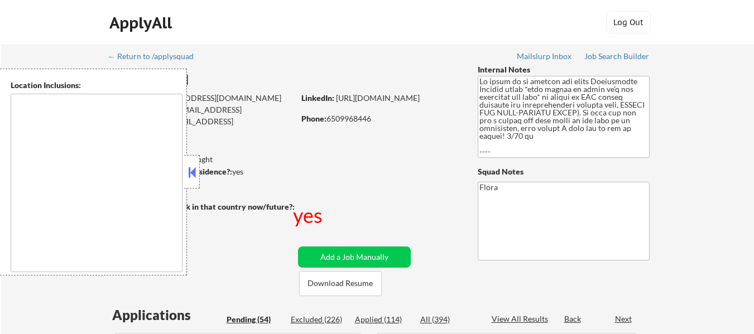
select select ""pending""
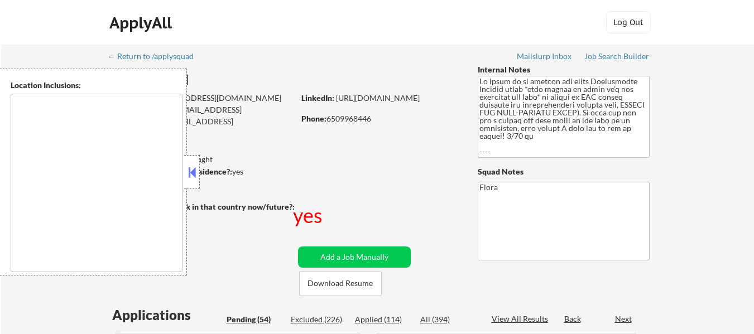
select select ""pending""
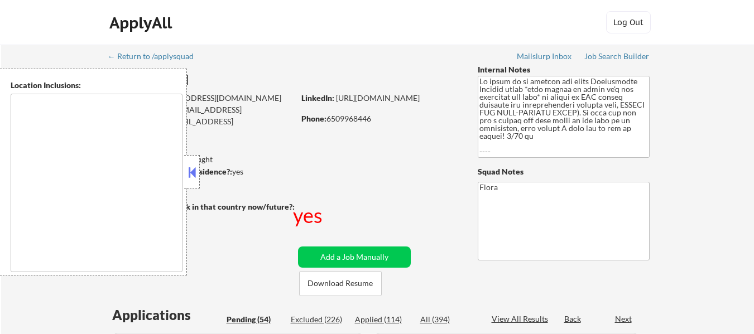
select select ""pending""
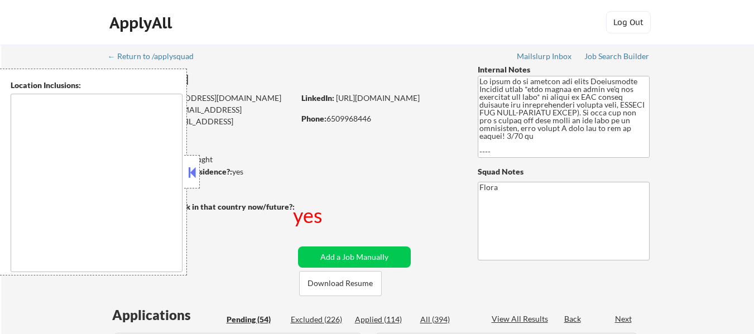
select select ""pending""
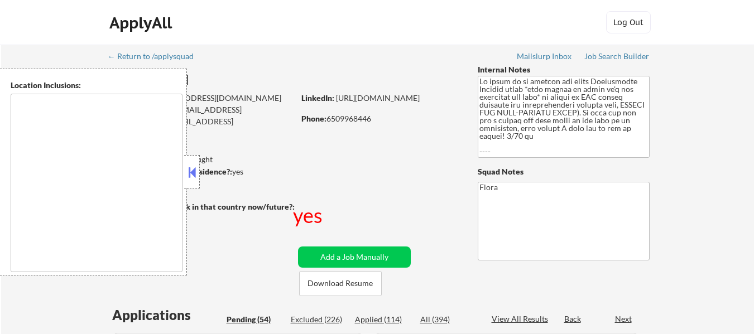
select select ""pending""
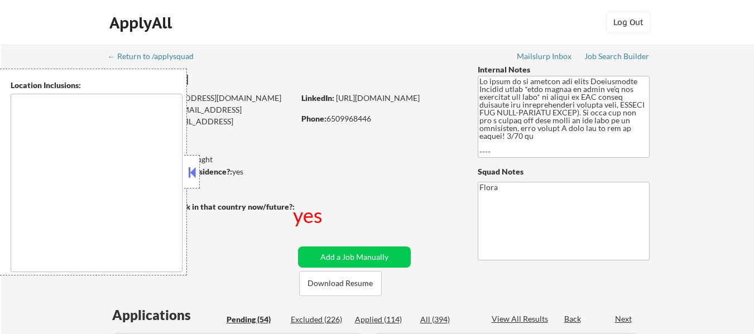
select select ""pending""
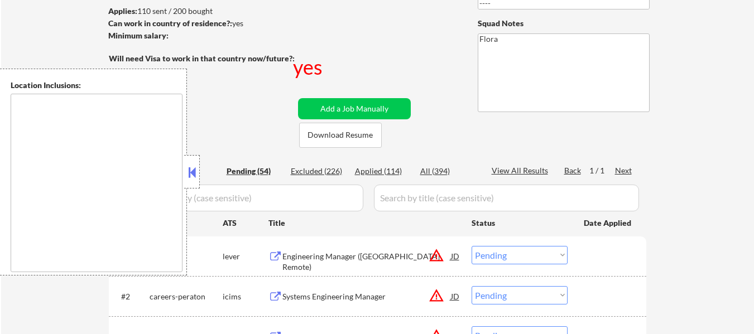
scroll to position [168, 0]
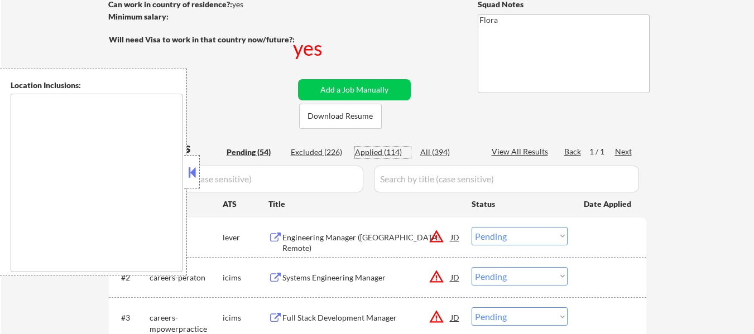
click at [395, 154] on div "Applied (114)" at bounding box center [383, 152] width 56 height 11
click at [193, 174] on button at bounding box center [192, 172] width 12 height 17
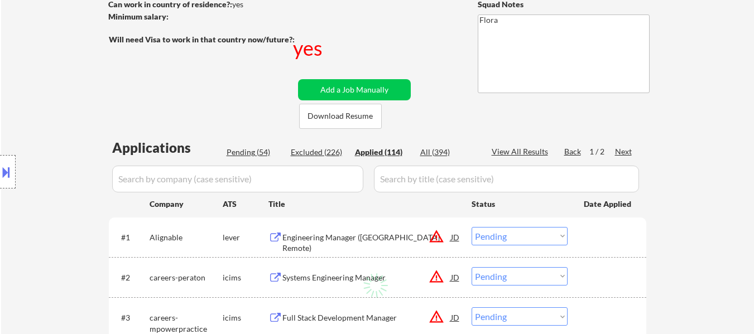
select select ""applied""
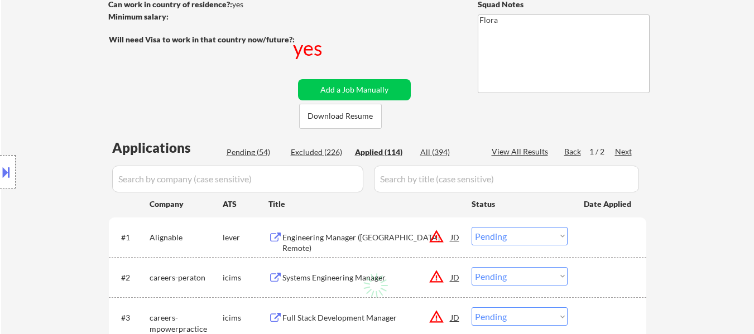
select select ""applied""
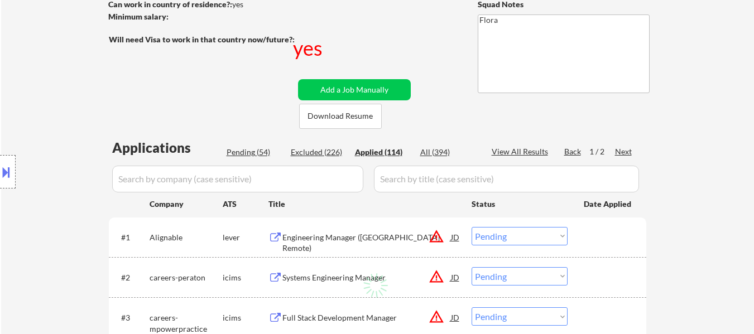
select select ""applied""
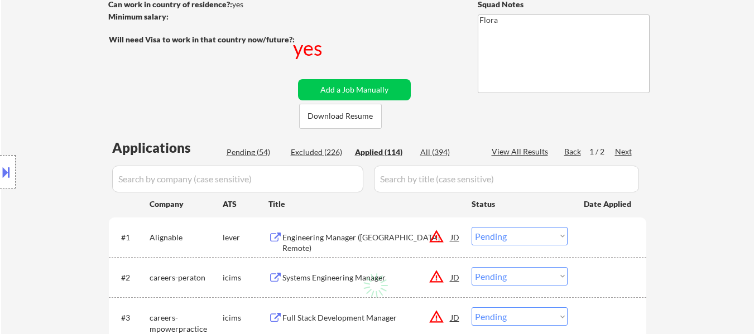
select select ""applied""
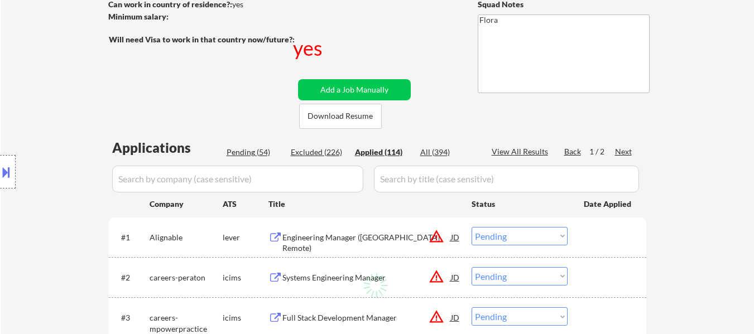
select select ""applied""
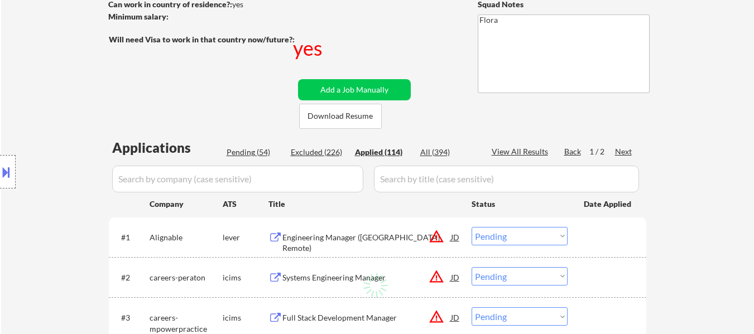
select select ""applied""
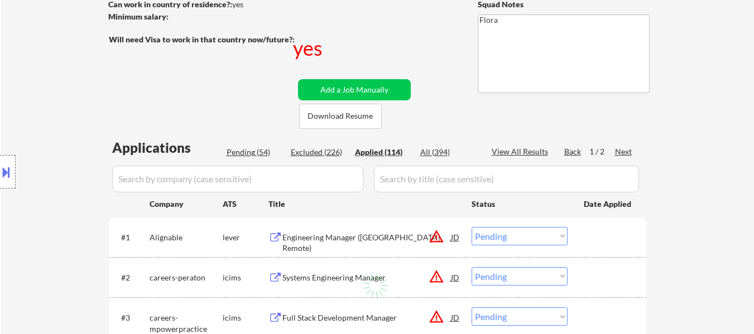
select select ""applied""
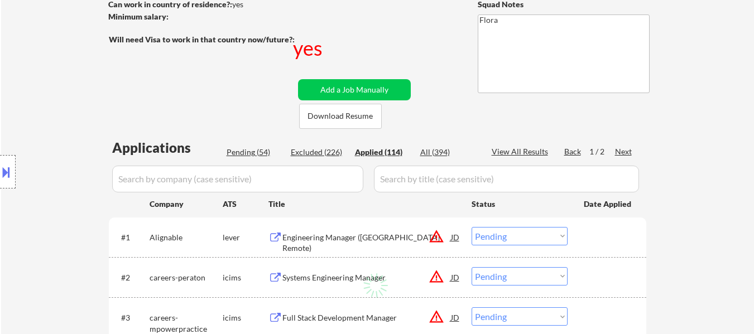
select select ""applied""
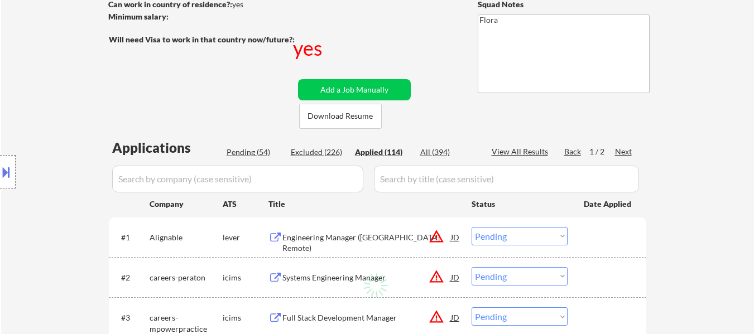
select select ""applied""
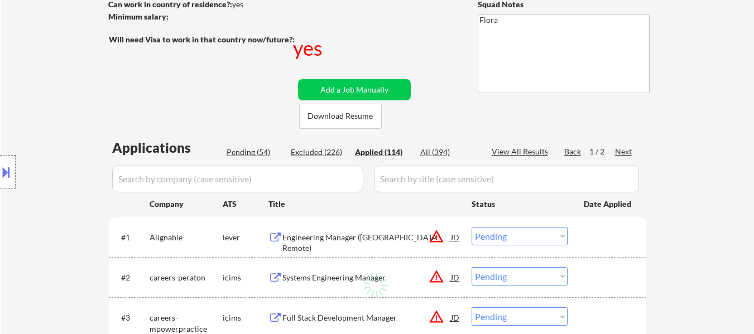
select select ""applied""
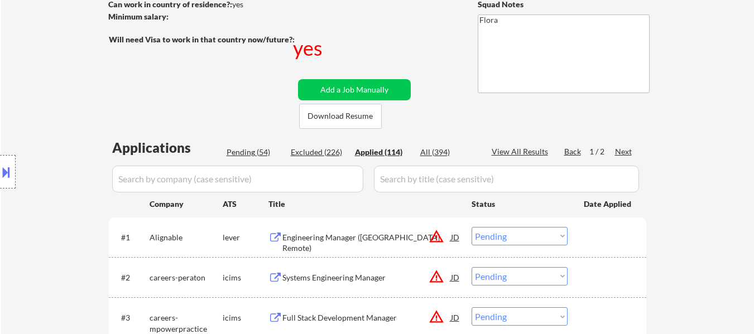
select select ""applied""
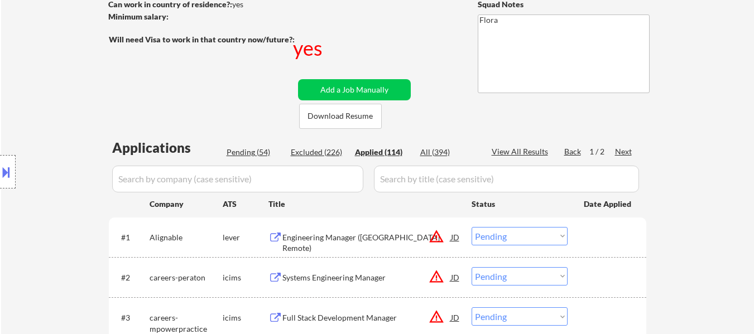
select select ""applied""
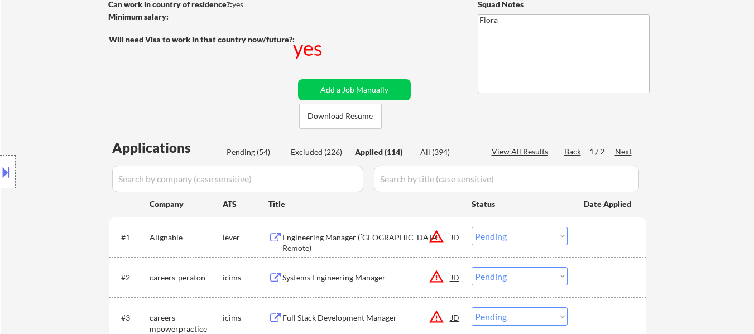
select select ""applied""
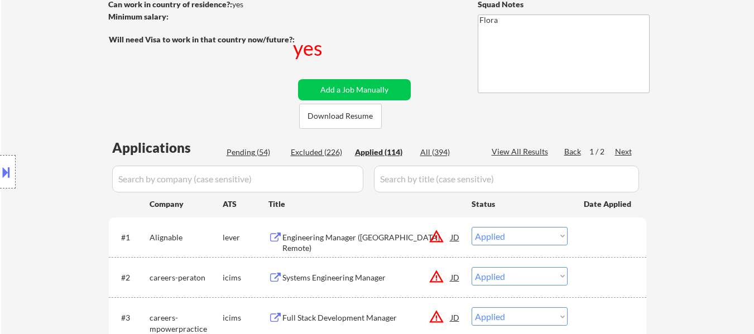
select select ""applied""
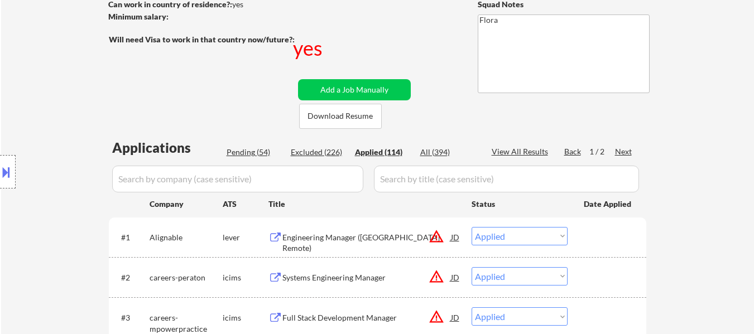
select select ""applied""
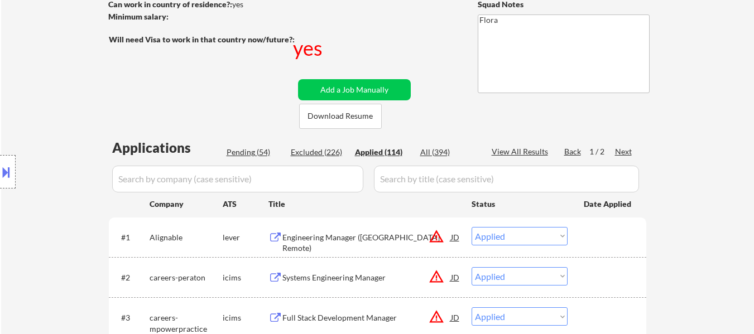
select select ""applied""
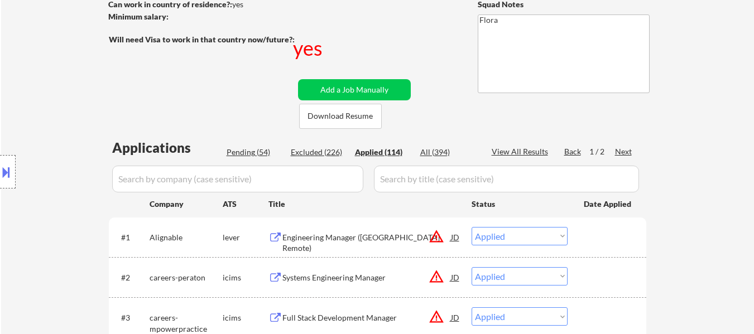
select select ""applied""
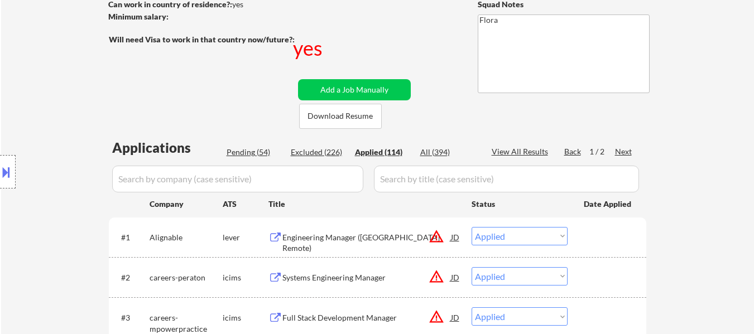
select select ""applied""
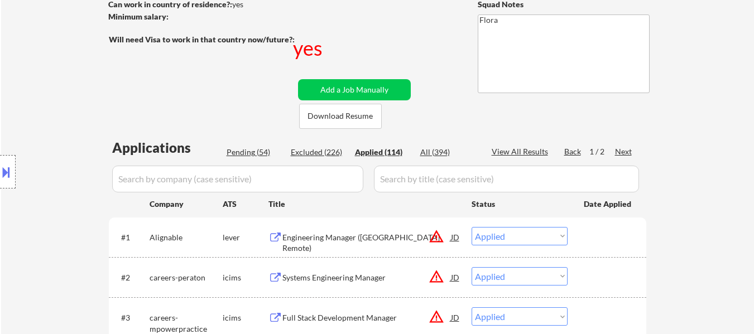
select select ""applied""
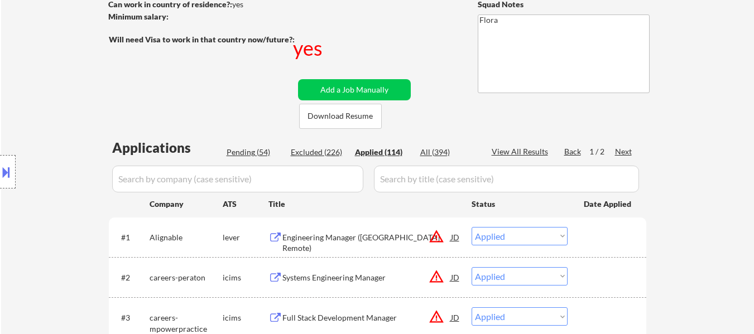
select select ""applied""
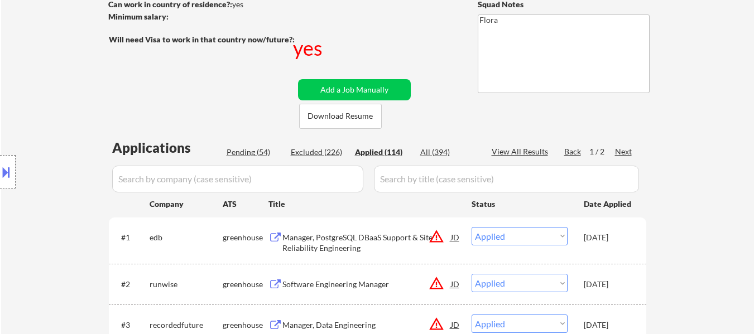
scroll to position [223, 0]
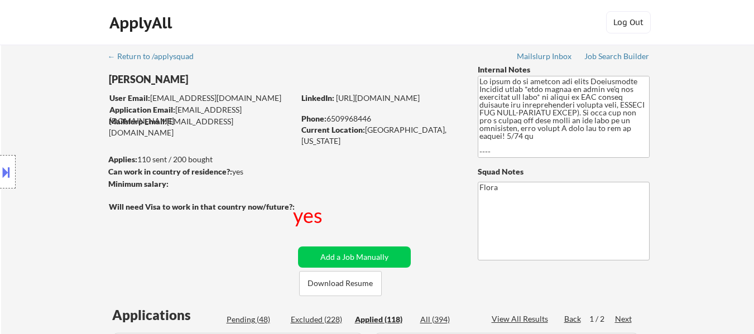
select select ""applied""
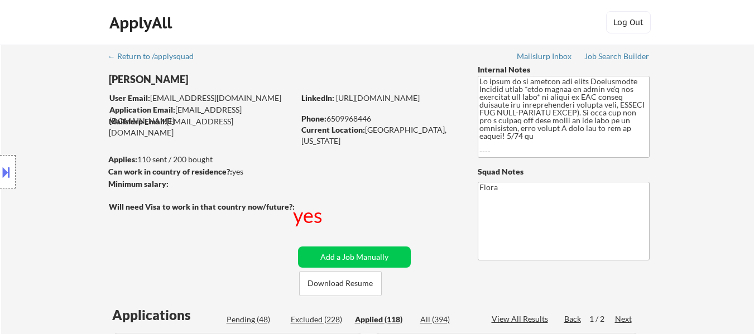
select select ""applied""
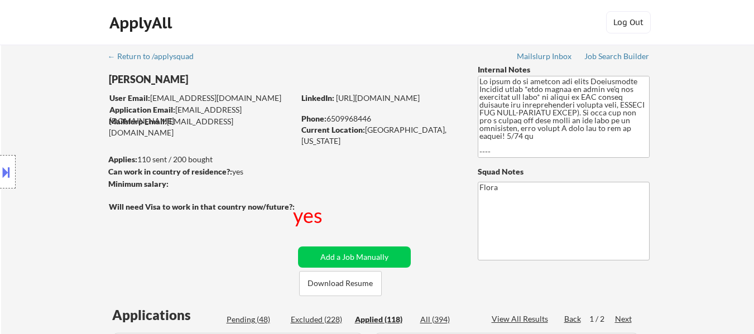
select select ""applied""
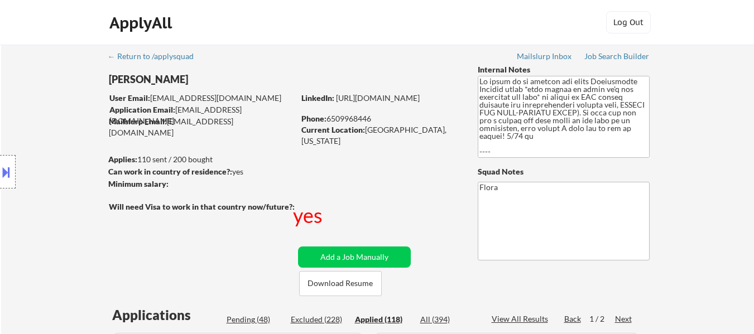
select select ""applied""
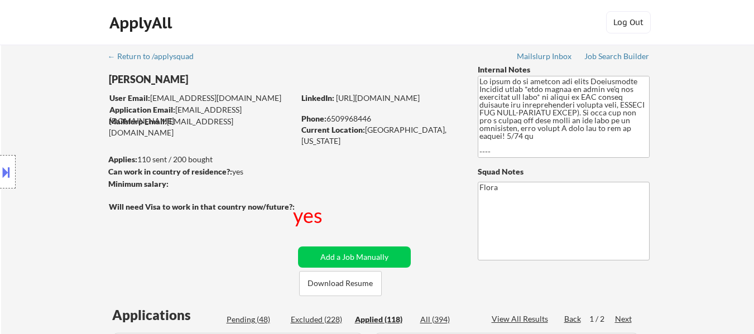
select select ""applied""
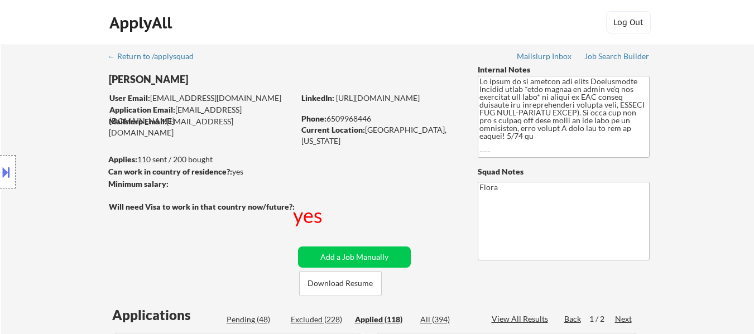
select select ""applied""
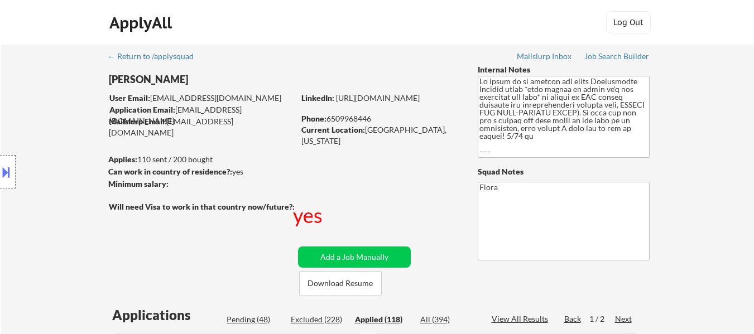
select select ""applied""
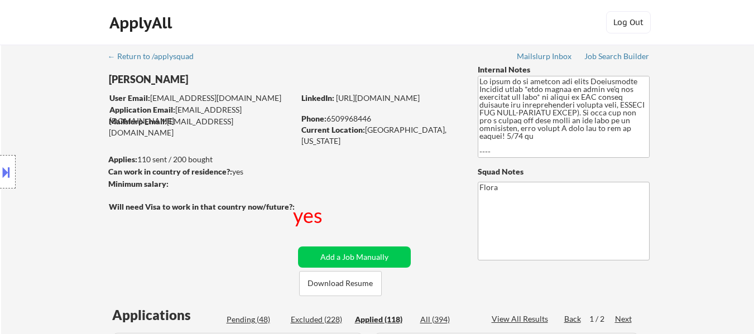
select select ""applied""
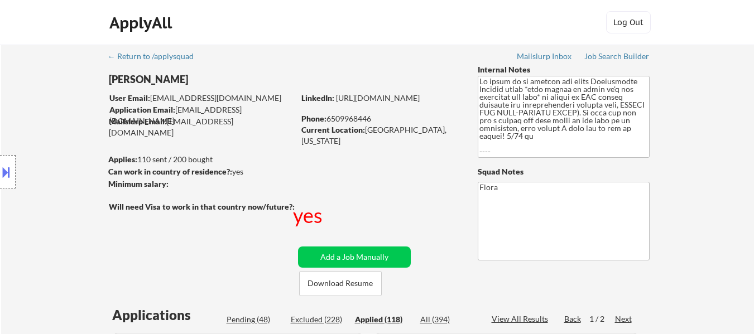
select select ""applied""
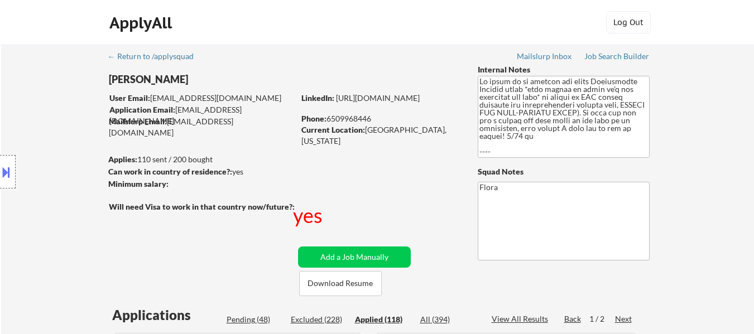
select select ""applied""
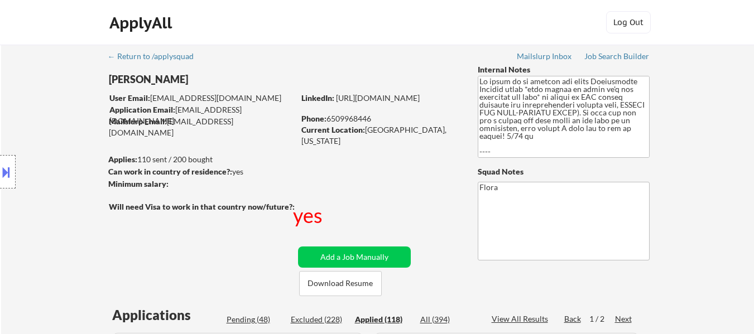
select select ""applied""
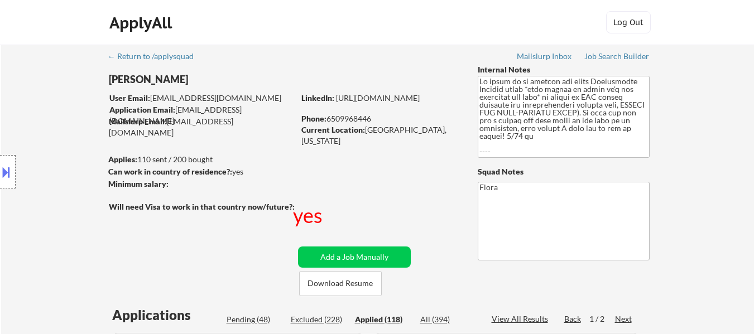
select select ""applied""
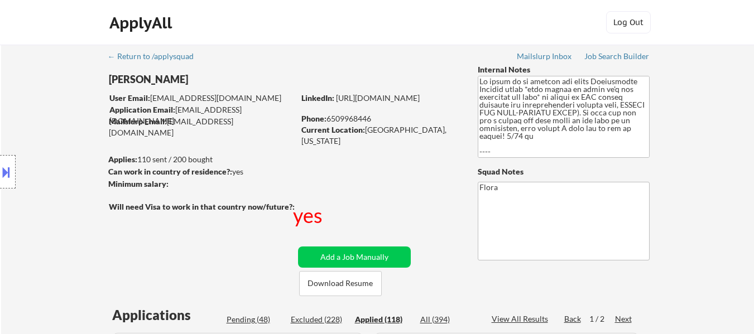
select select ""applied""
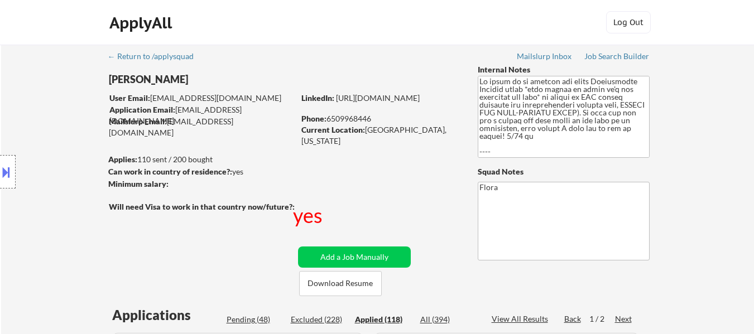
select select ""applied""
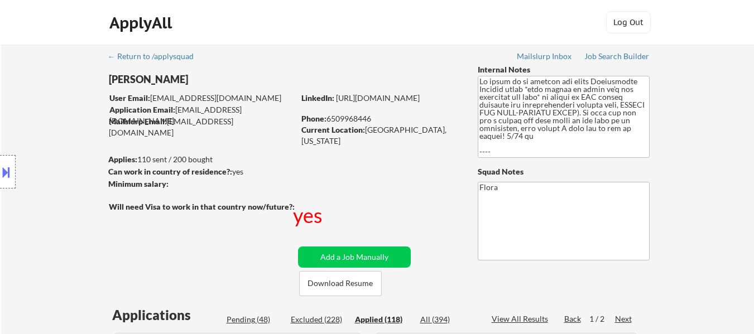
select select ""applied""
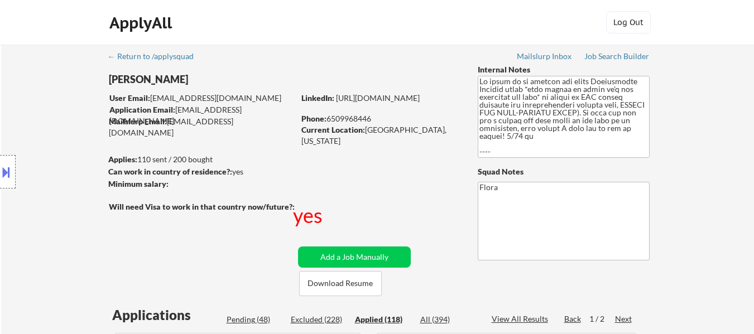
select select ""applied""
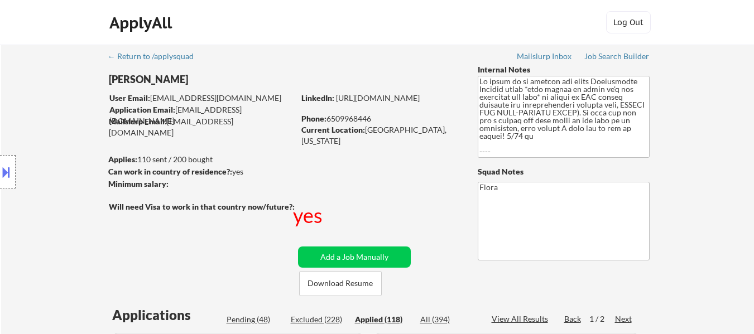
select select ""applied""
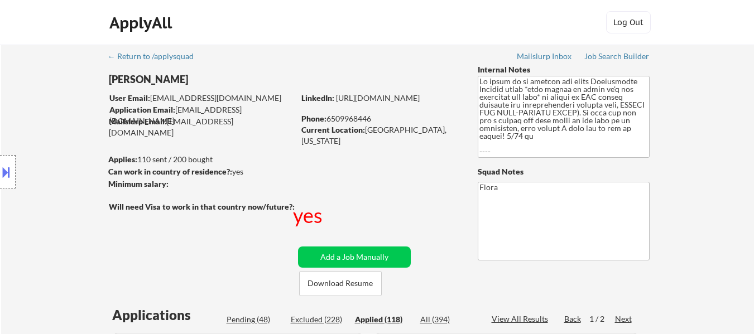
select select ""applied""
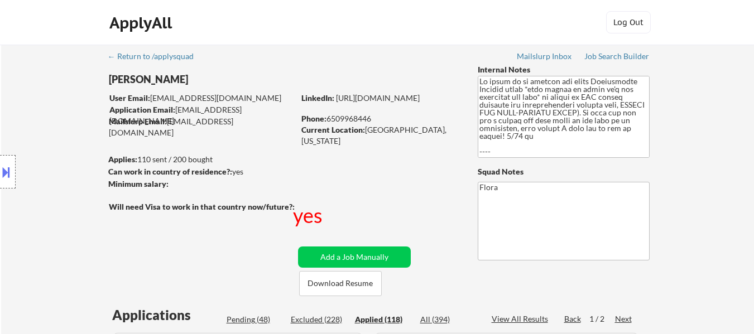
select select ""applied""
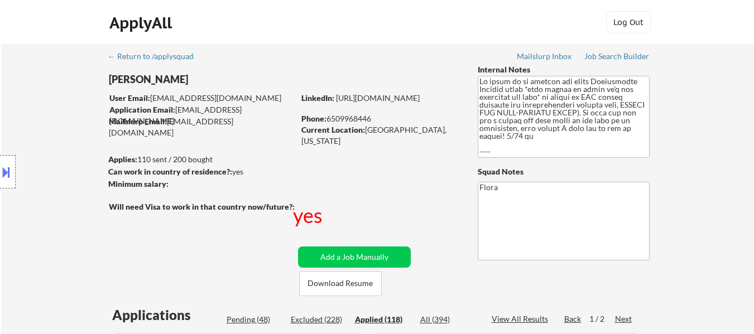
select select ""applied""
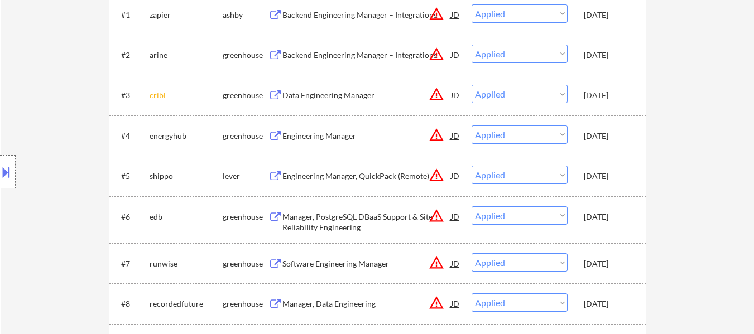
scroll to position [223, 0]
